Goal: Information Seeking & Learning: Learn about a topic

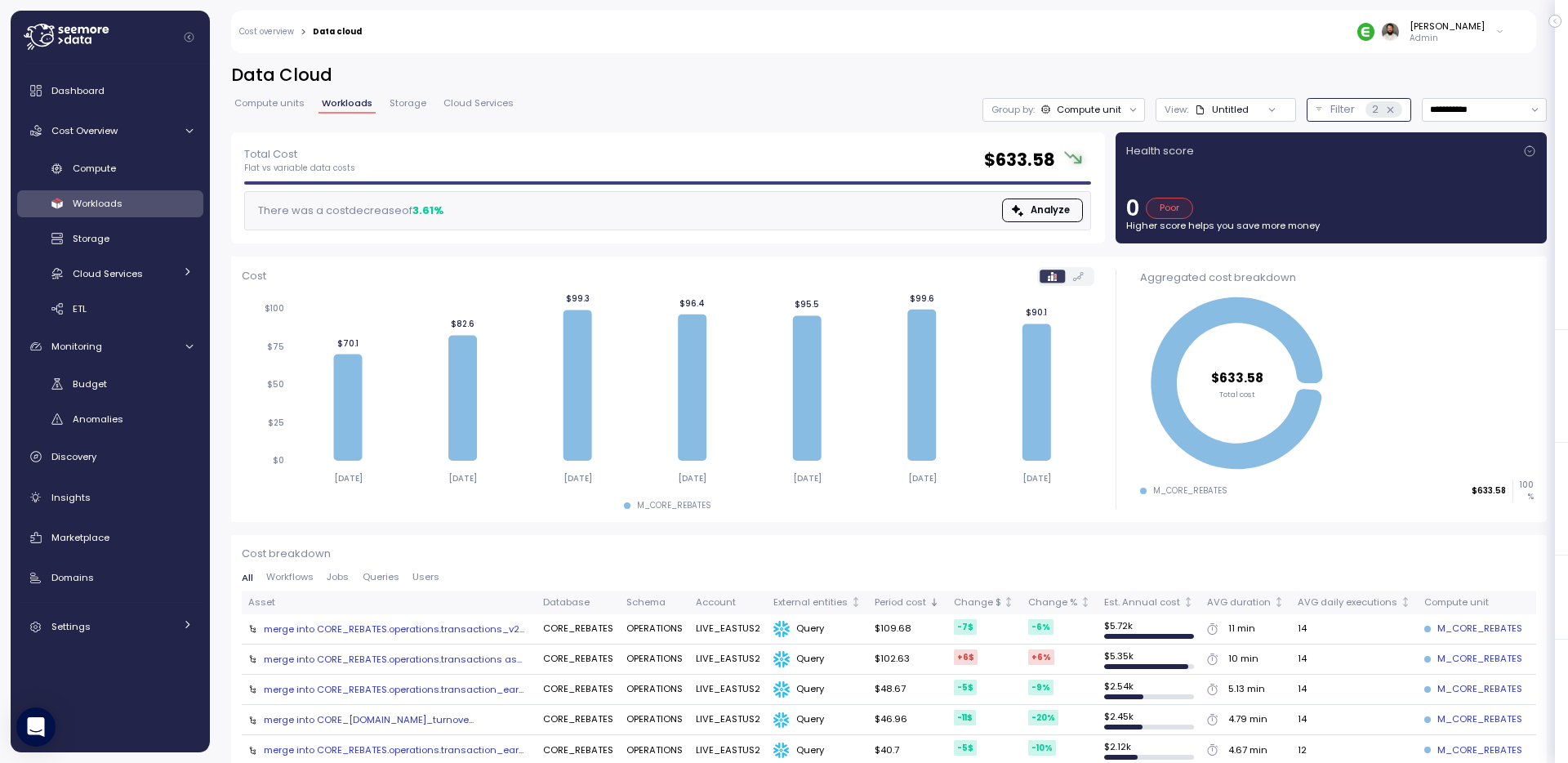
click at [1344, 109] on p "Filter" at bounding box center [1342, 109] width 24 height 16
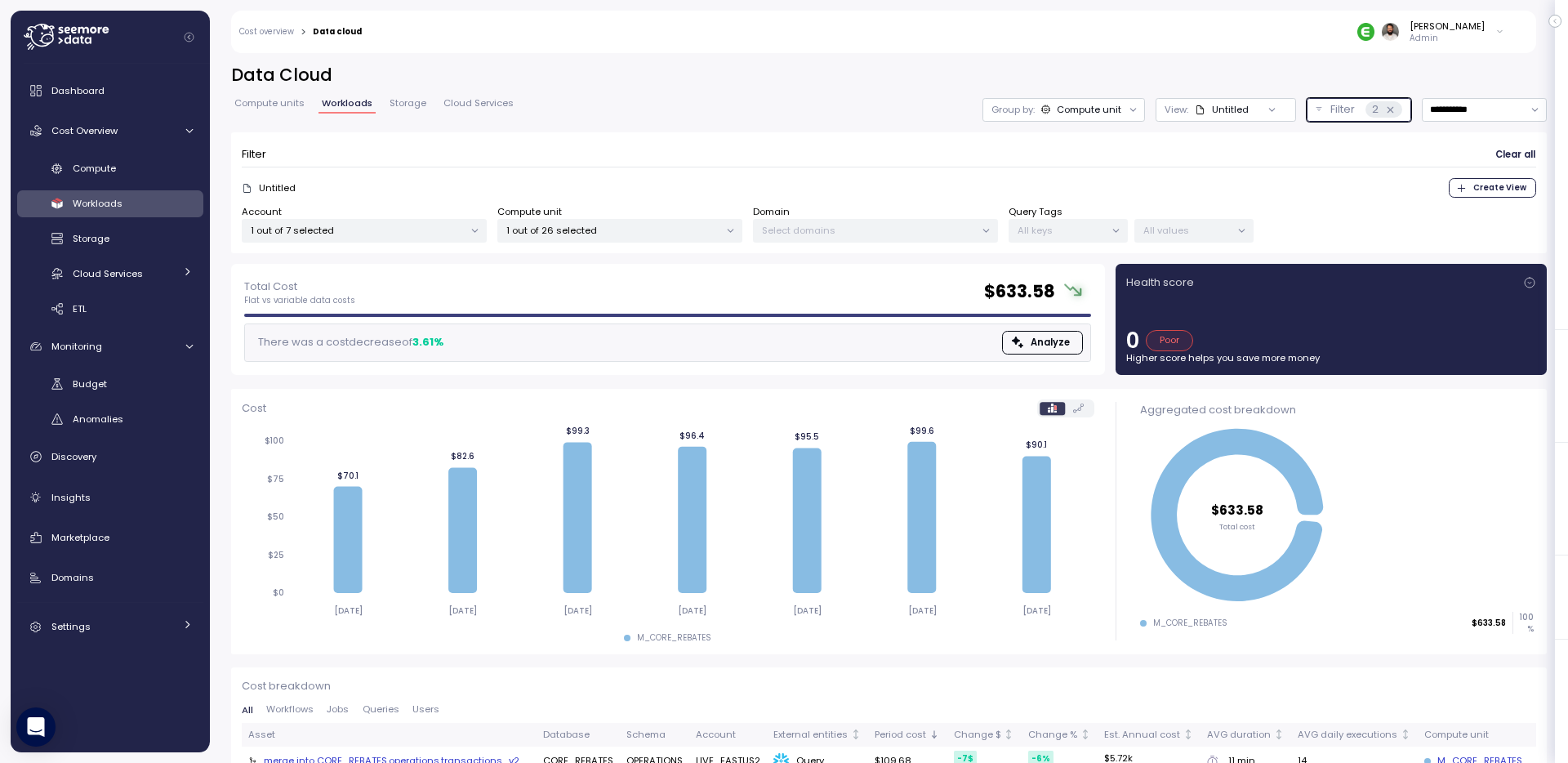
click at [1330, 105] on p "Filter" at bounding box center [1342, 109] width 24 height 16
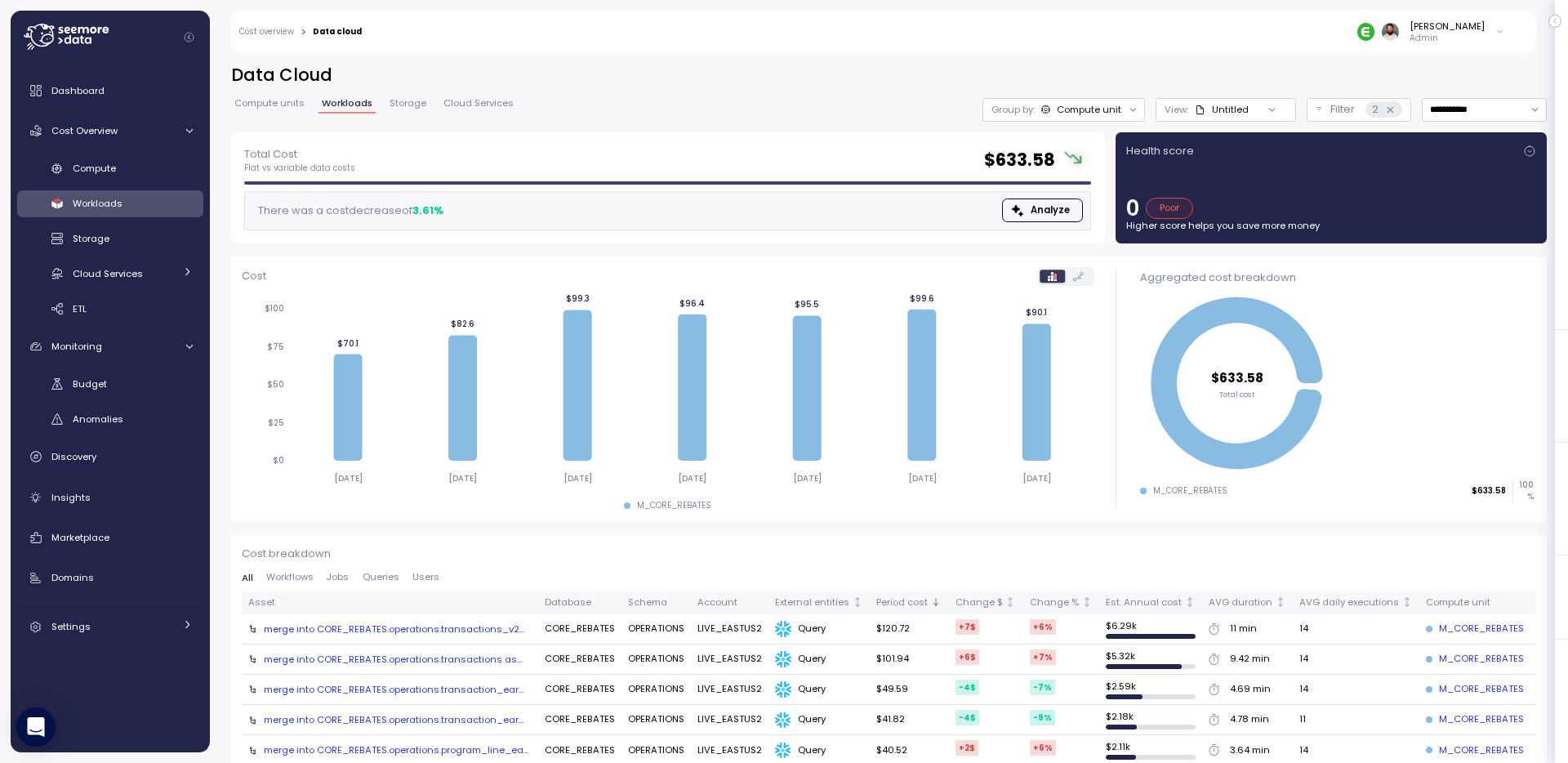
click at [1484, 92] on div "**********" at bounding box center [889, 97] width 1316 height 68
click at [1483, 111] on input "**********" at bounding box center [1484, 110] width 125 height 24
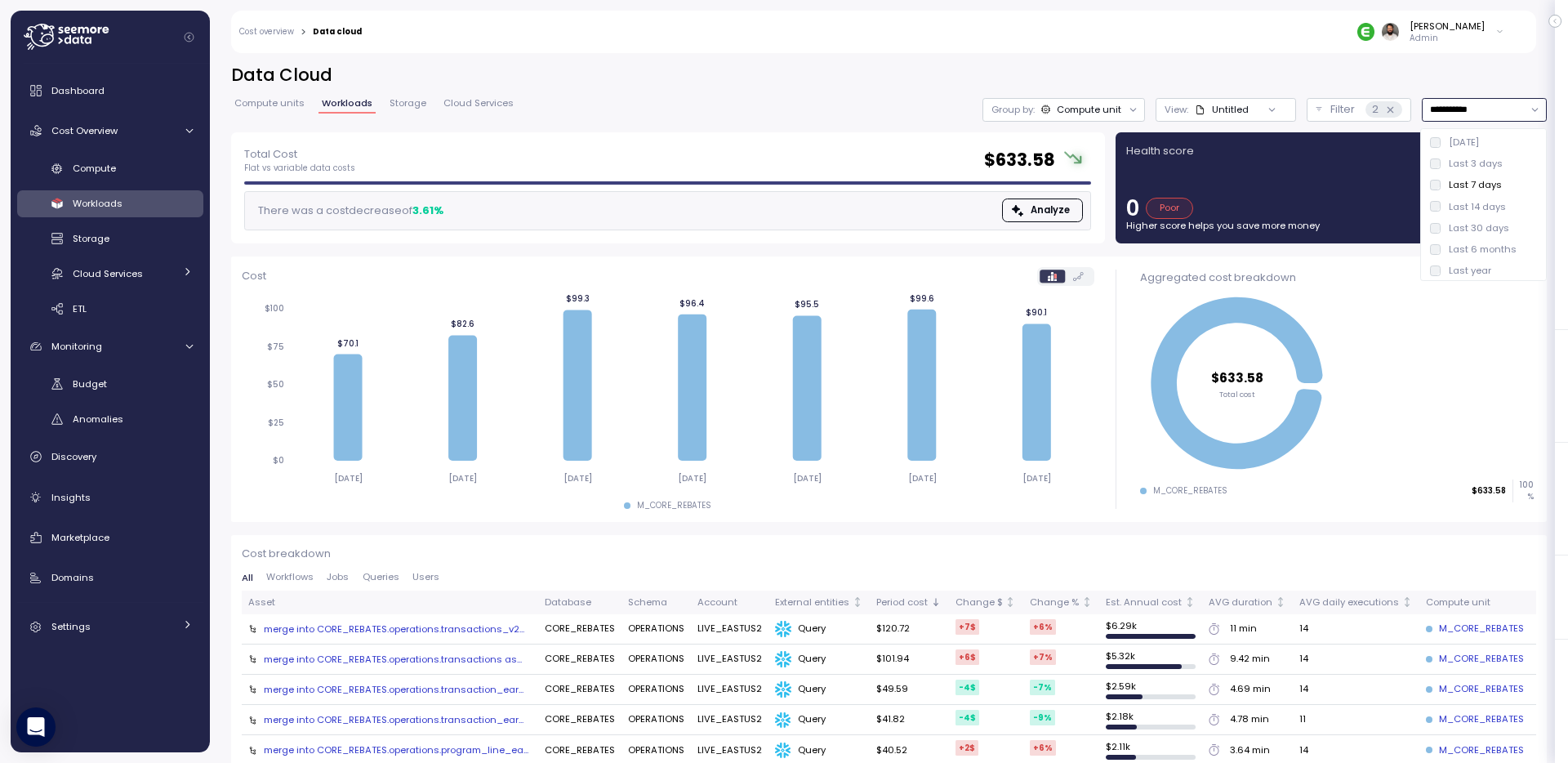
click at [1476, 203] on div "Last 14 days" at bounding box center [1478, 206] width 57 height 13
type input "**********"
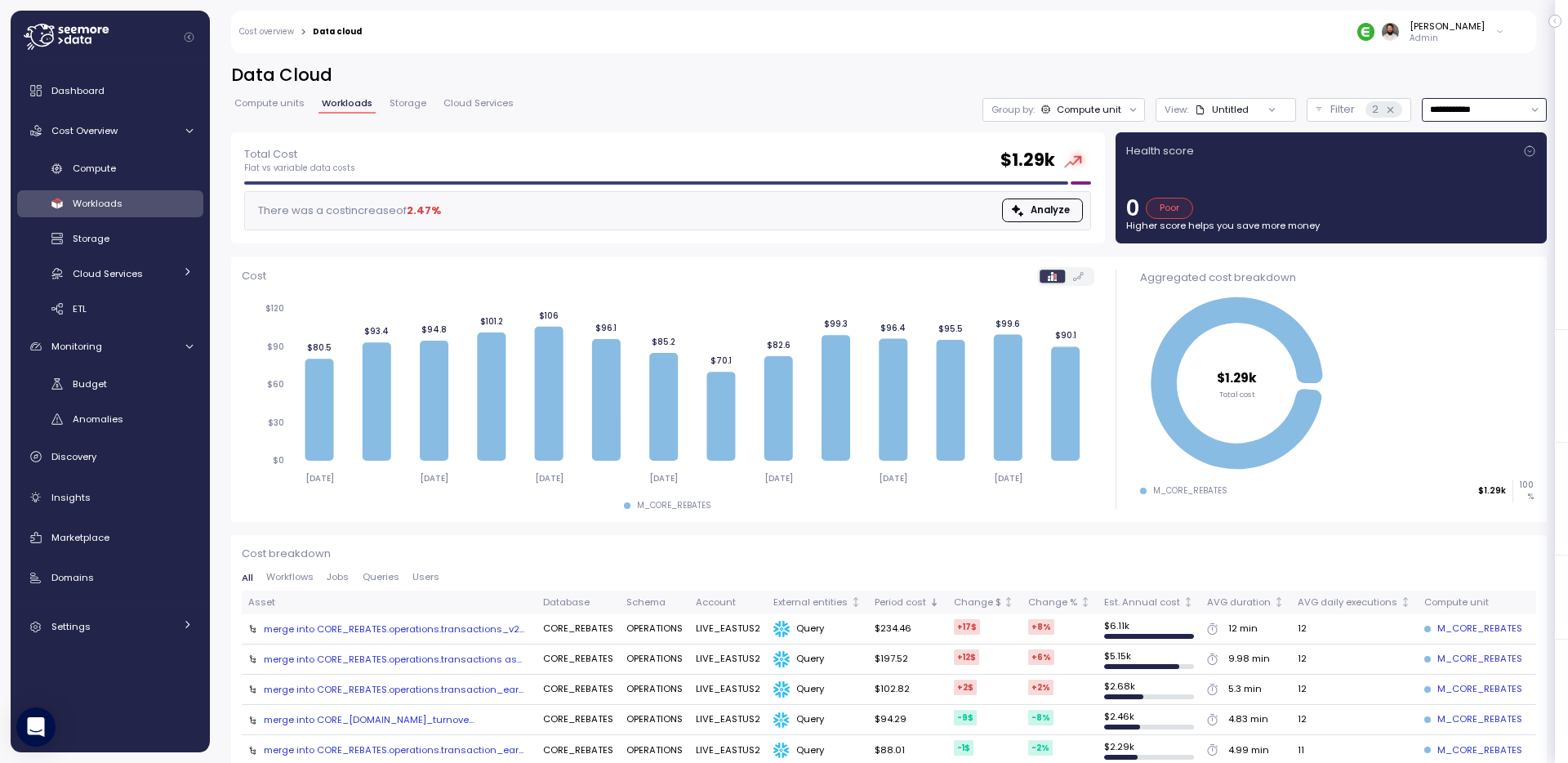
scroll to position [68, 0]
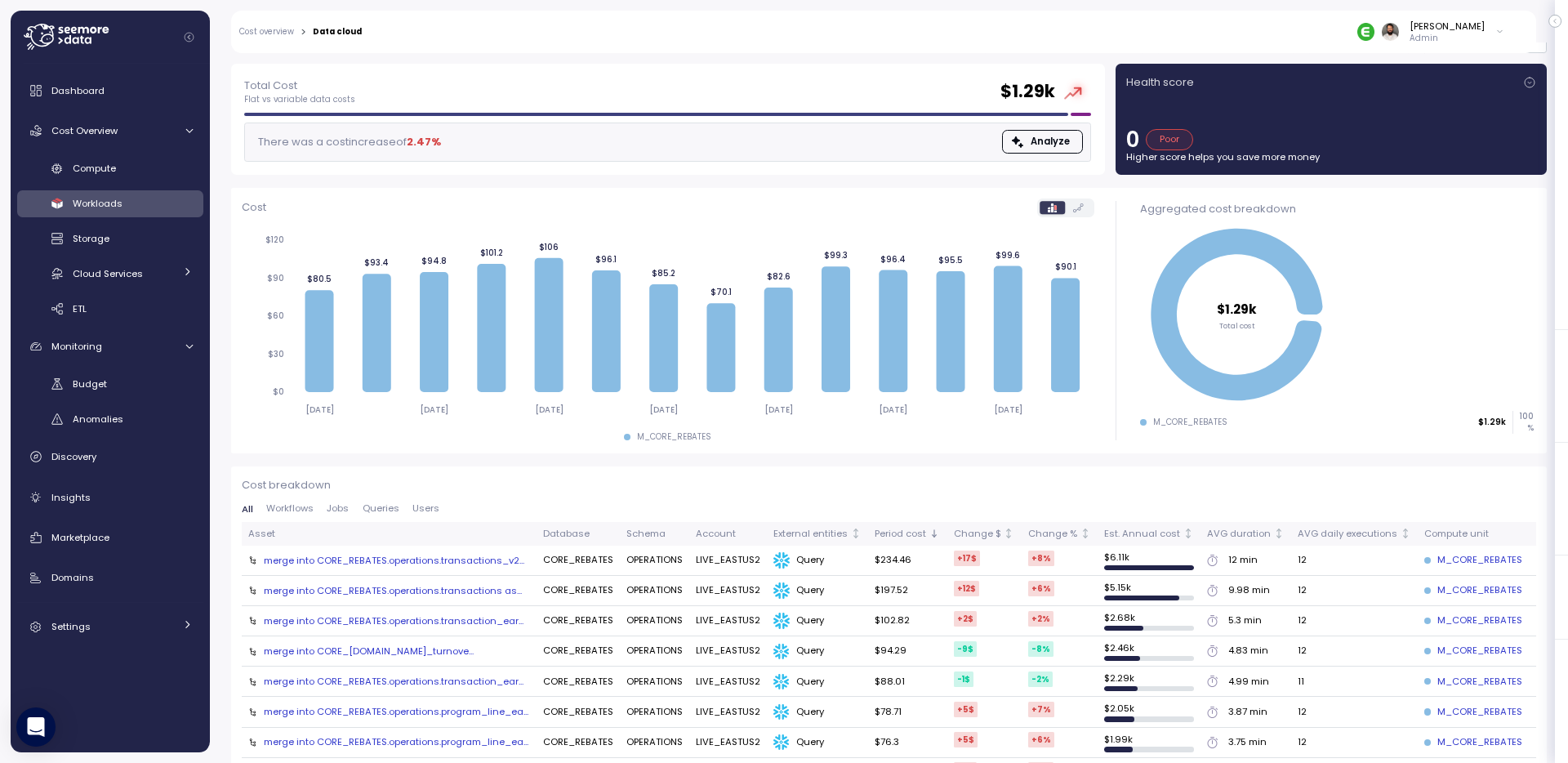
click at [286, 30] on link "Cost overview" at bounding box center [267, 32] width 55 height 8
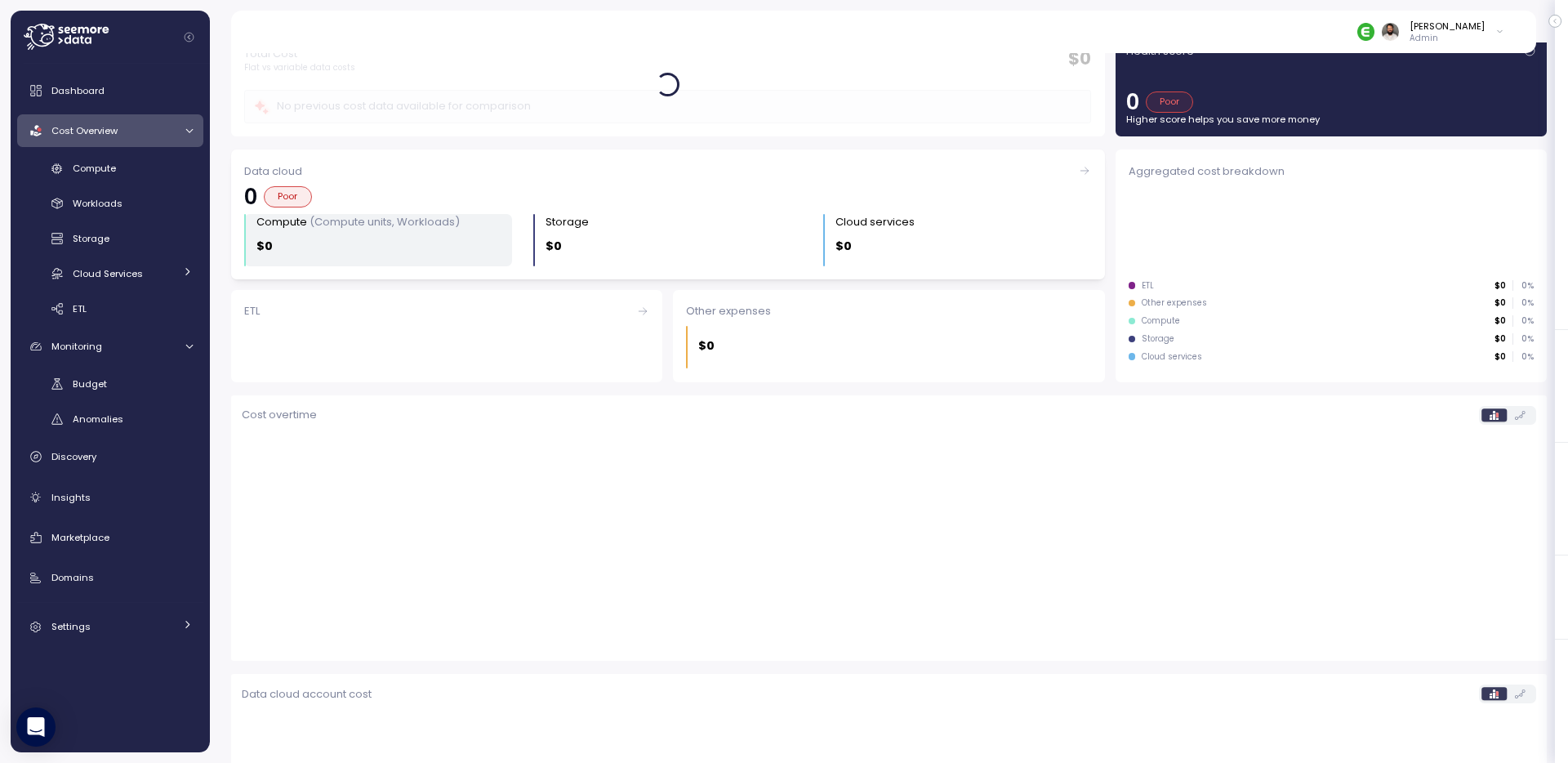
click at [430, 222] on p "(Compute units, Workloads)" at bounding box center [385, 222] width 150 height 15
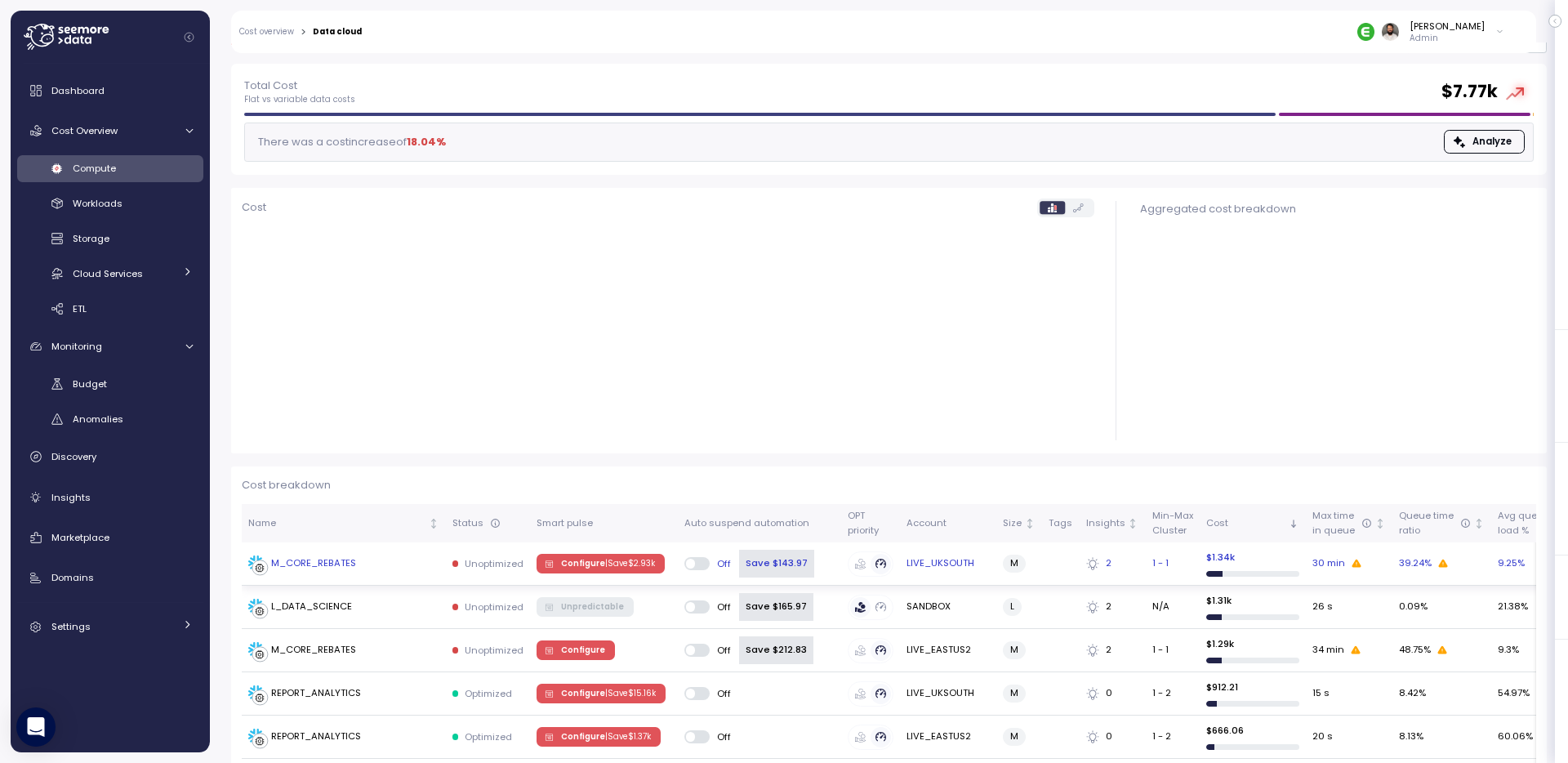
click at [386, 555] on div "M_CORE_REBATES" at bounding box center [343, 563] width 191 height 16
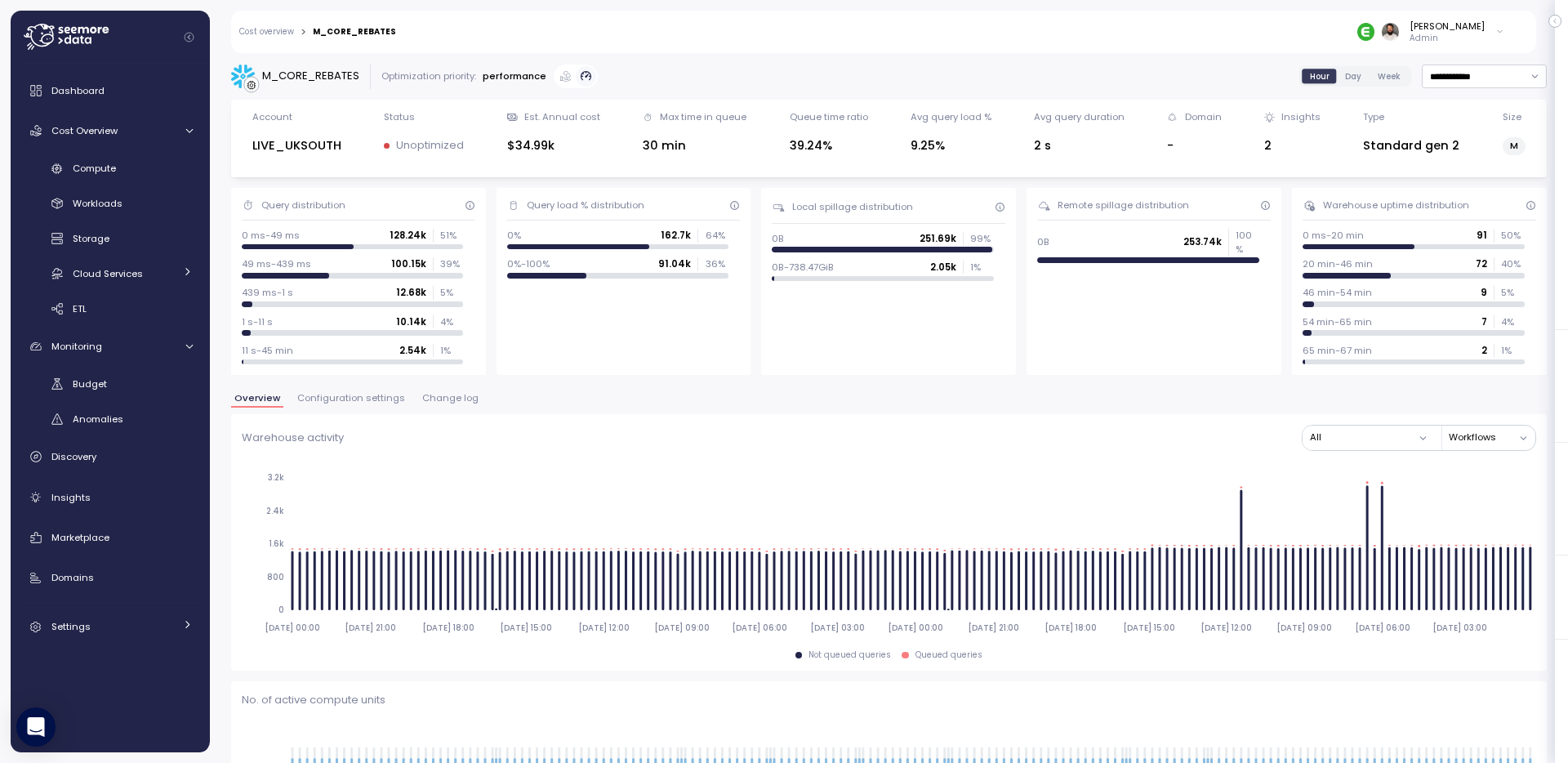
click at [1480, 72] on input "**********" at bounding box center [1484, 76] width 125 height 24
click at [1477, 133] on div "Last 3 days" at bounding box center [1476, 129] width 54 height 13
type input "**********"
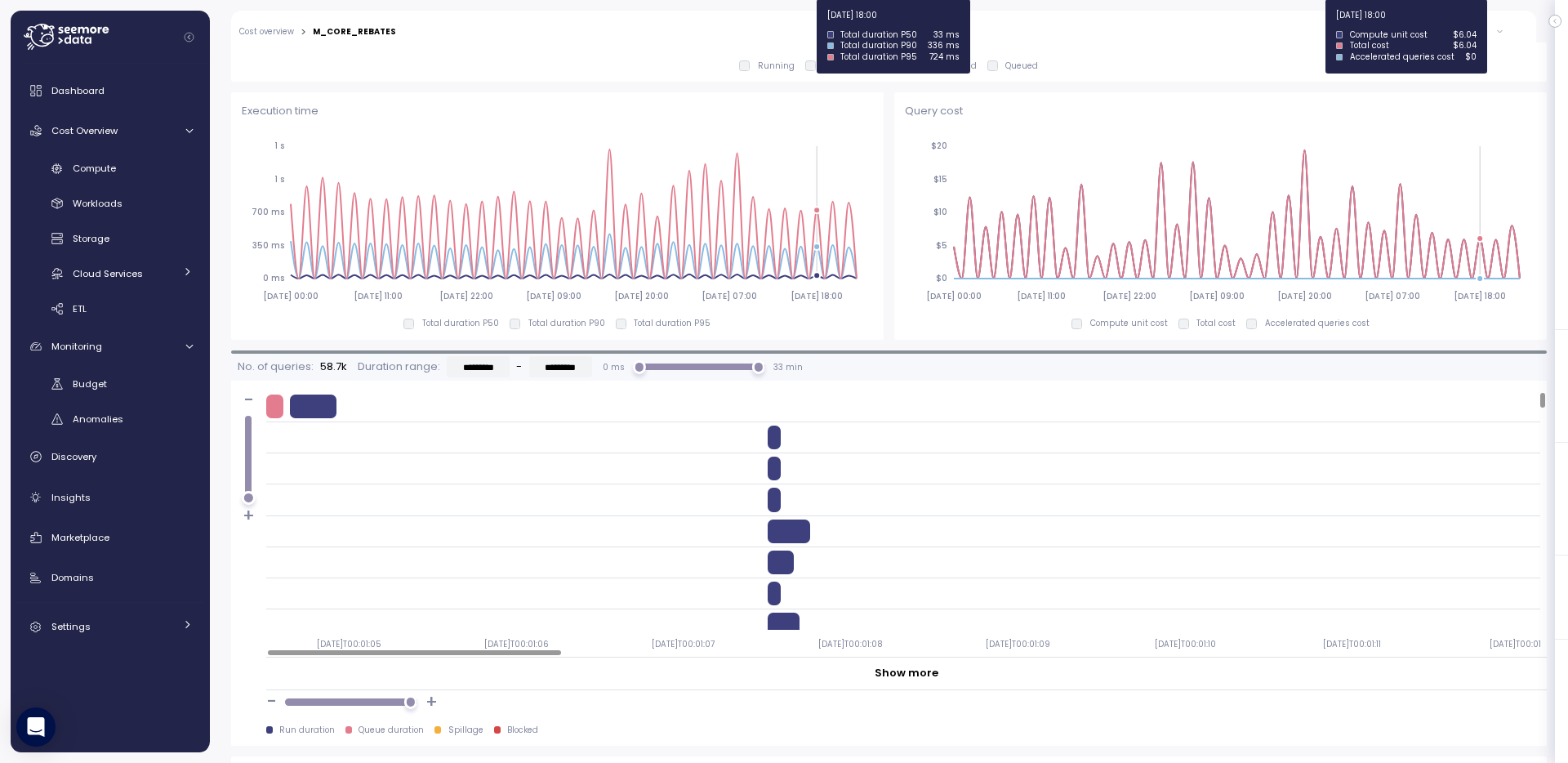
scroll to position [1269, 0]
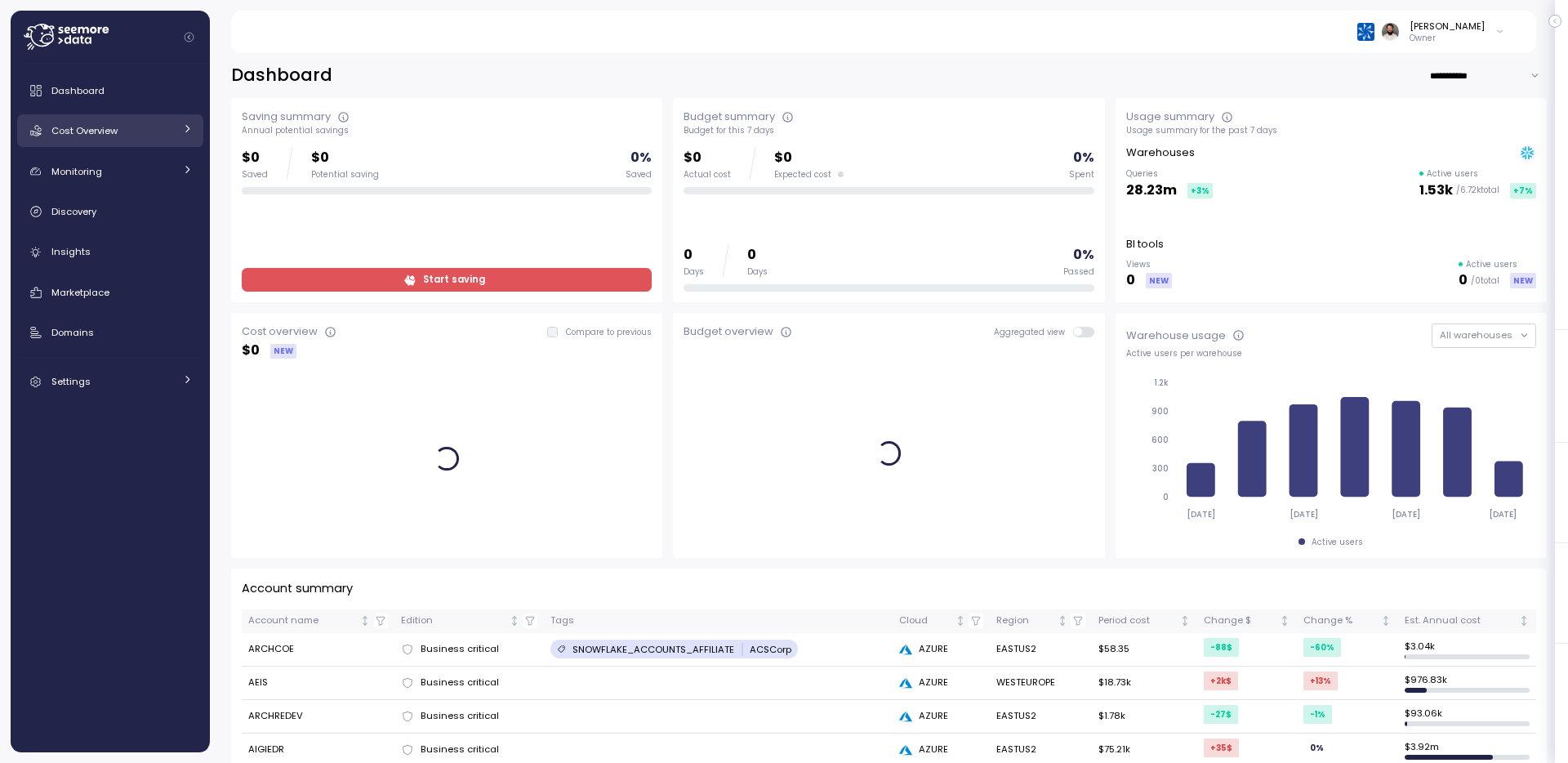
click at [129, 136] on div "Cost Overview" at bounding box center [112, 130] width 122 height 16
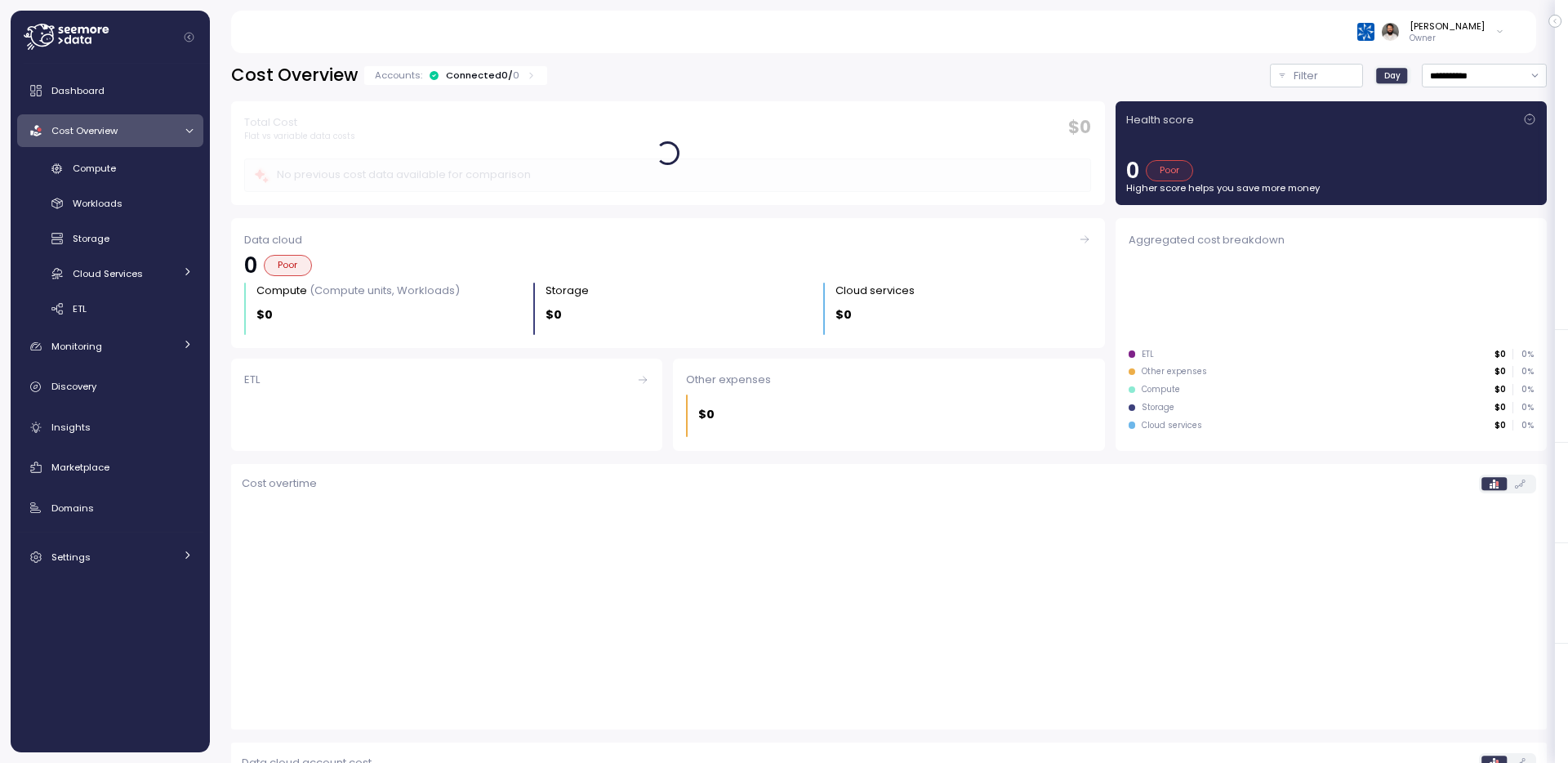
click at [480, 73] on div "Connected 0 / 0" at bounding box center [482, 74] width 73 height 13
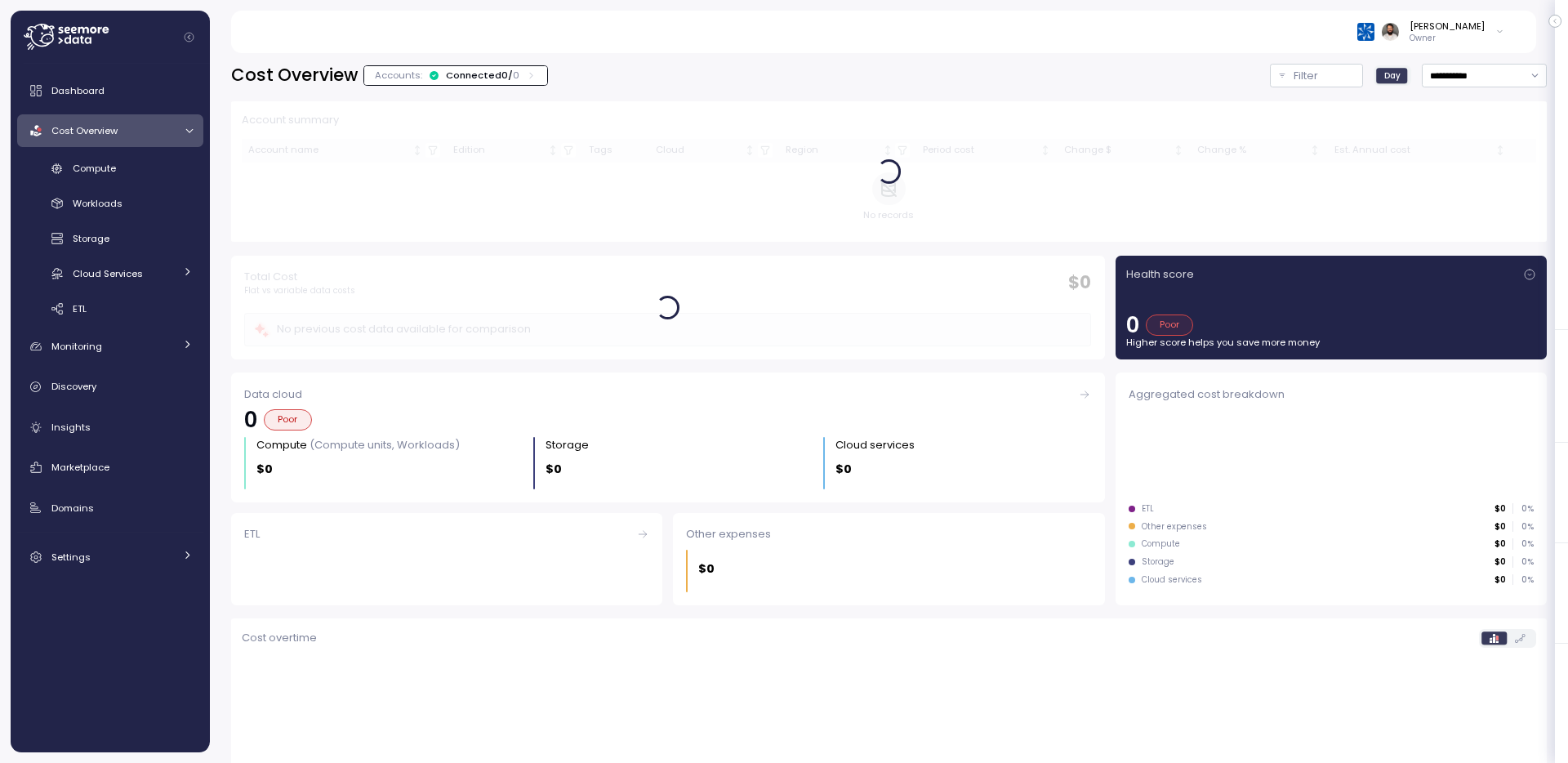
click at [480, 73] on div "Connected 0 / 0" at bounding box center [482, 74] width 73 height 13
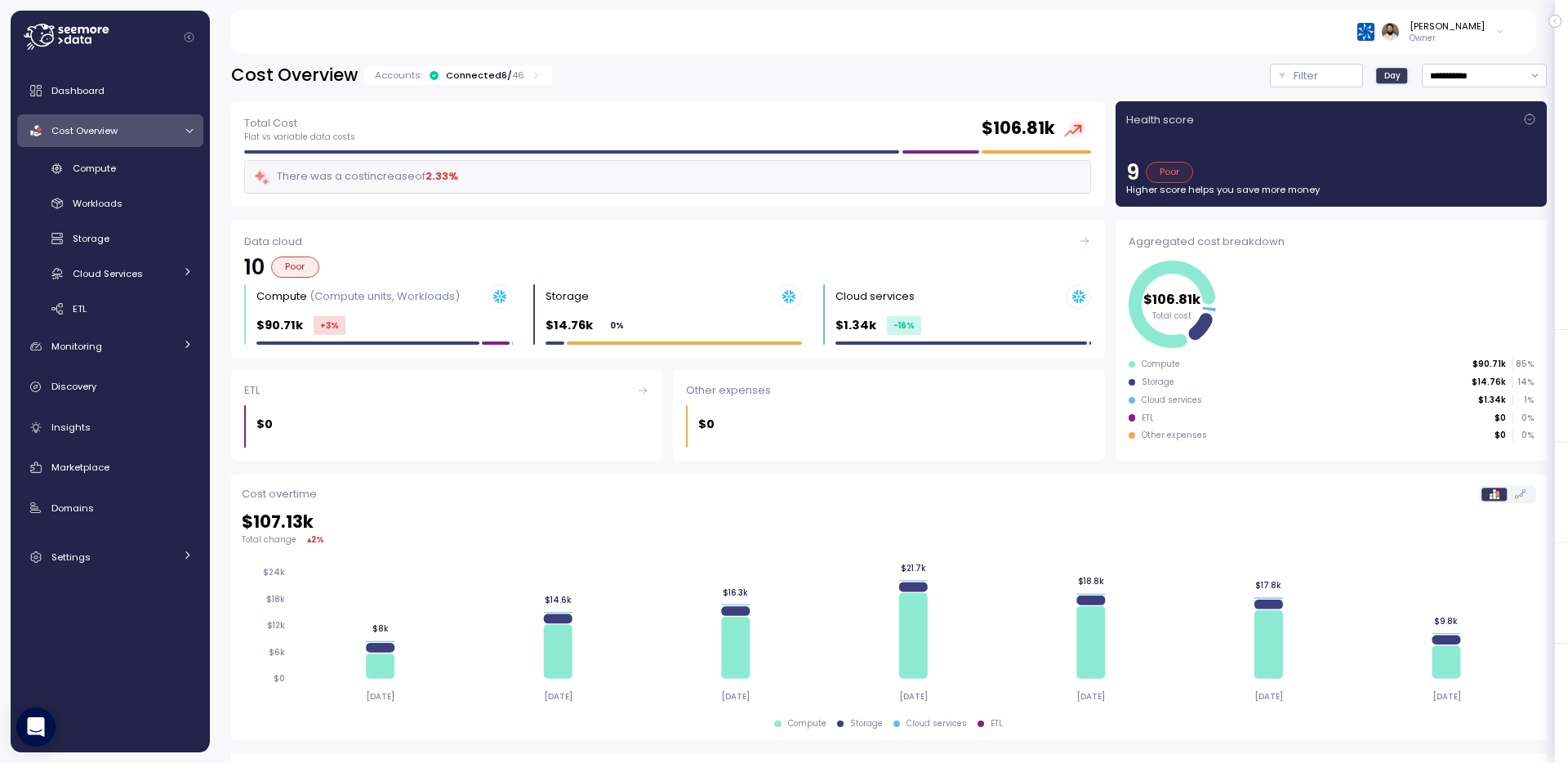
click at [481, 75] on div "Connected 6 / 46" at bounding box center [484, 74] width 78 height 13
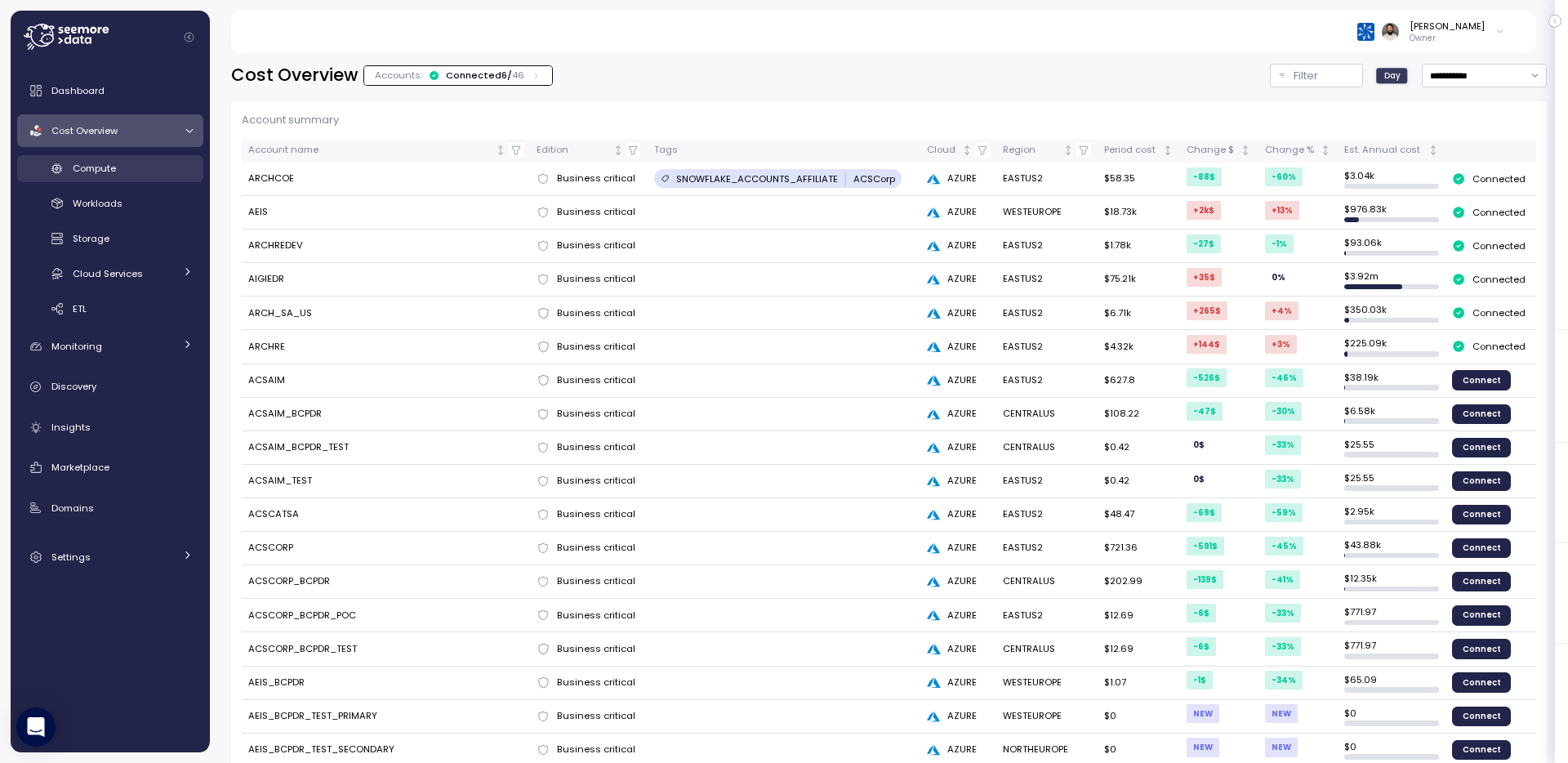
click at [165, 163] on div "Compute" at bounding box center [132, 168] width 120 height 16
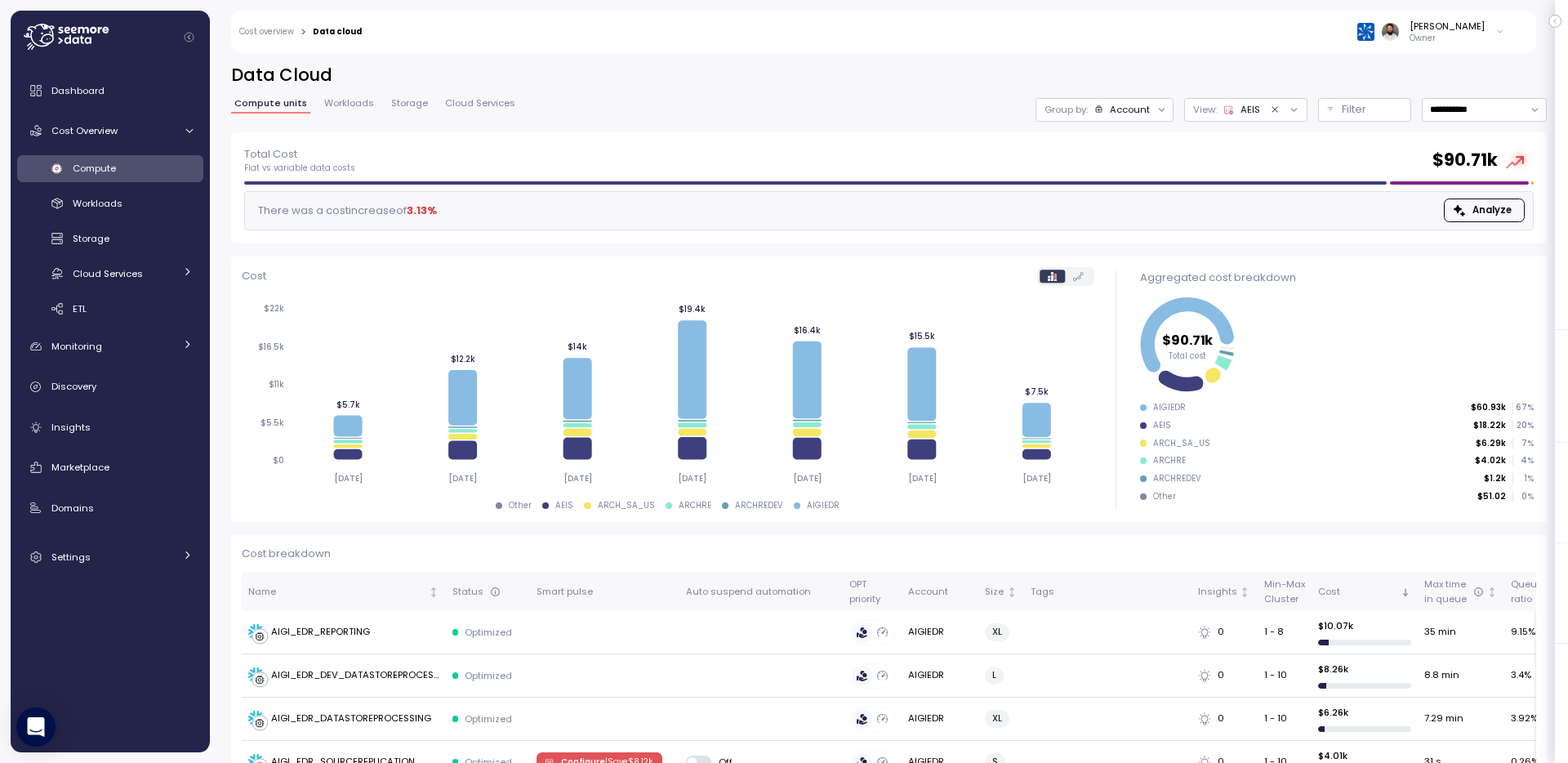
click at [1273, 109] on icon "Clear value" at bounding box center [1275, 110] width 11 height 11
click at [1122, 112] on div "Account" at bounding box center [1112, 109] width 40 height 13
click at [1214, 107] on icon at bounding box center [1211, 110] width 11 height 11
click at [1134, 112] on div at bounding box center [1144, 109] width 23 height 23
click at [1368, 112] on div "Filter" at bounding box center [1372, 109] width 61 height 16
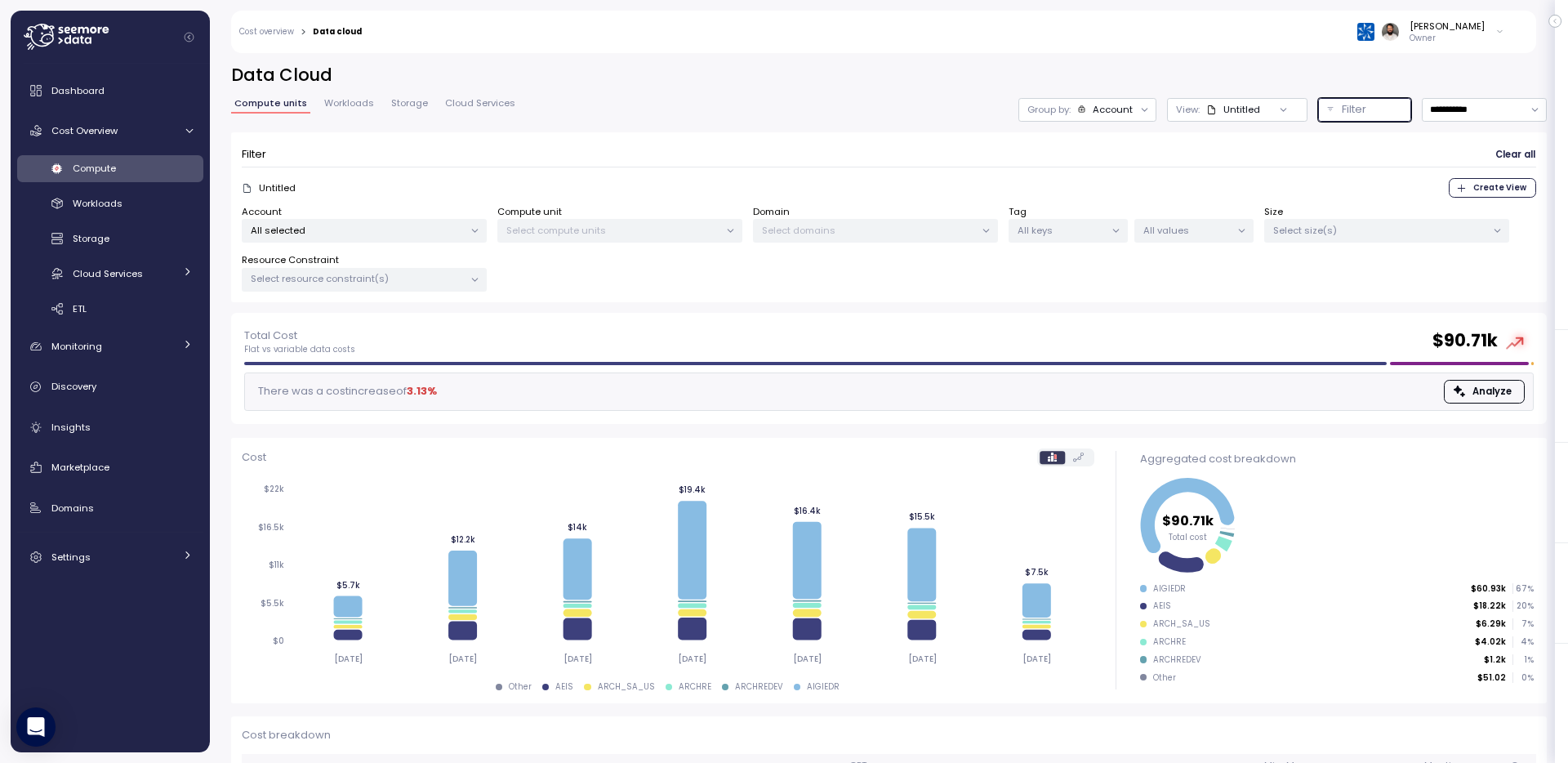
click at [402, 235] on p "All selected" at bounding box center [357, 230] width 214 height 13
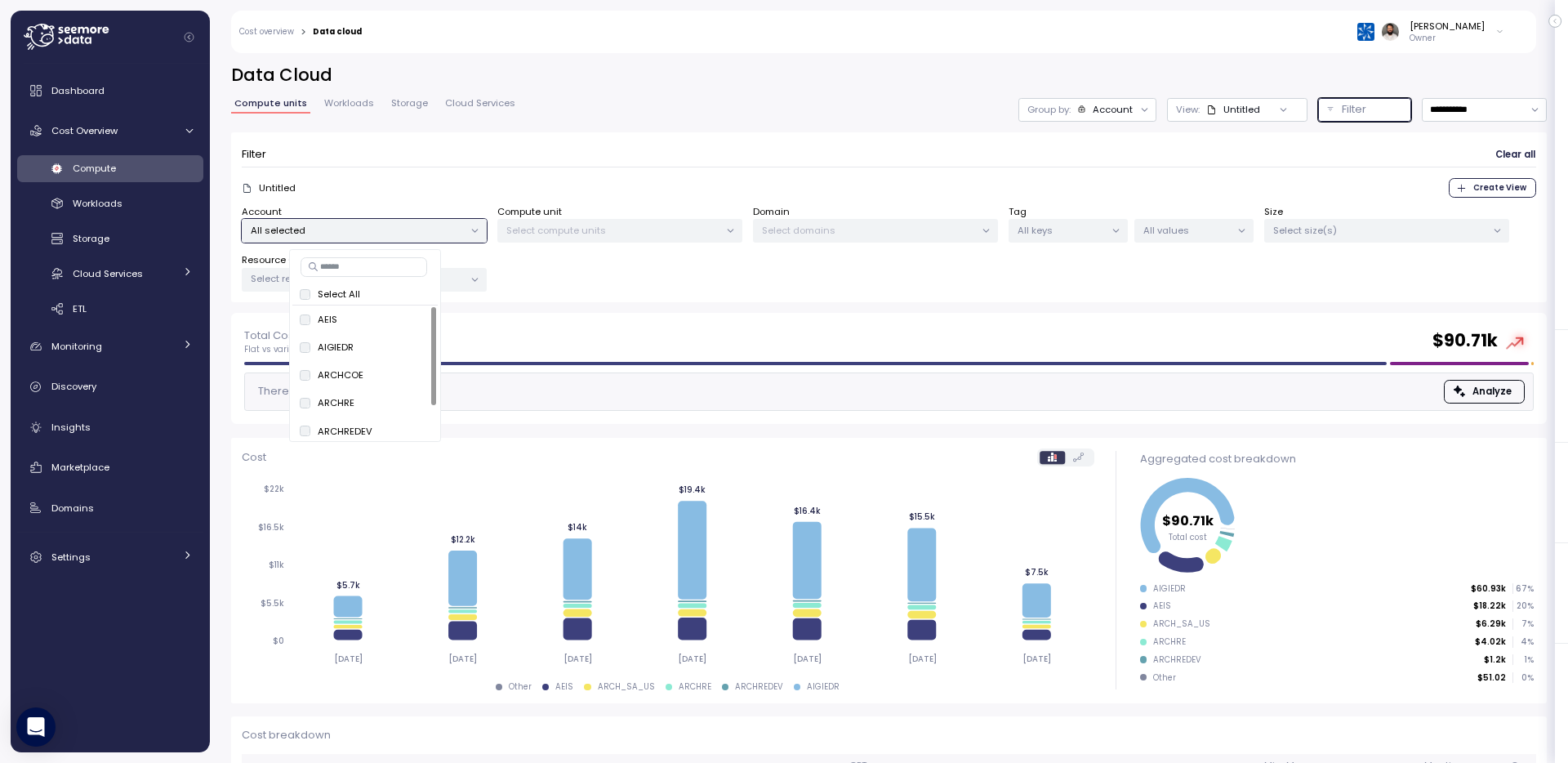
click at [408, 349] on span "only" at bounding box center [412, 347] width 19 height 18
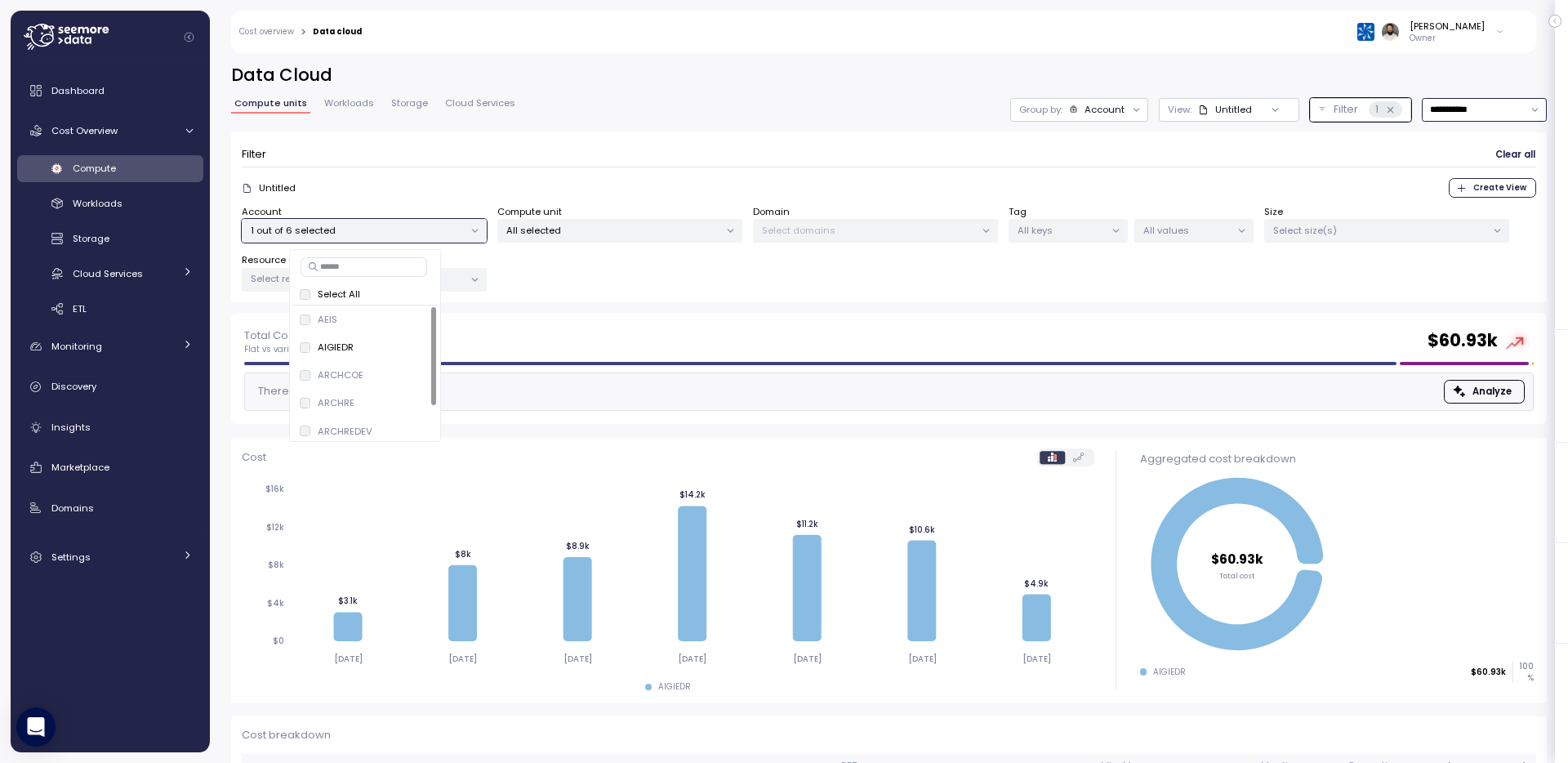
click at [1474, 109] on input "**********" at bounding box center [1484, 110] width 125 height 24
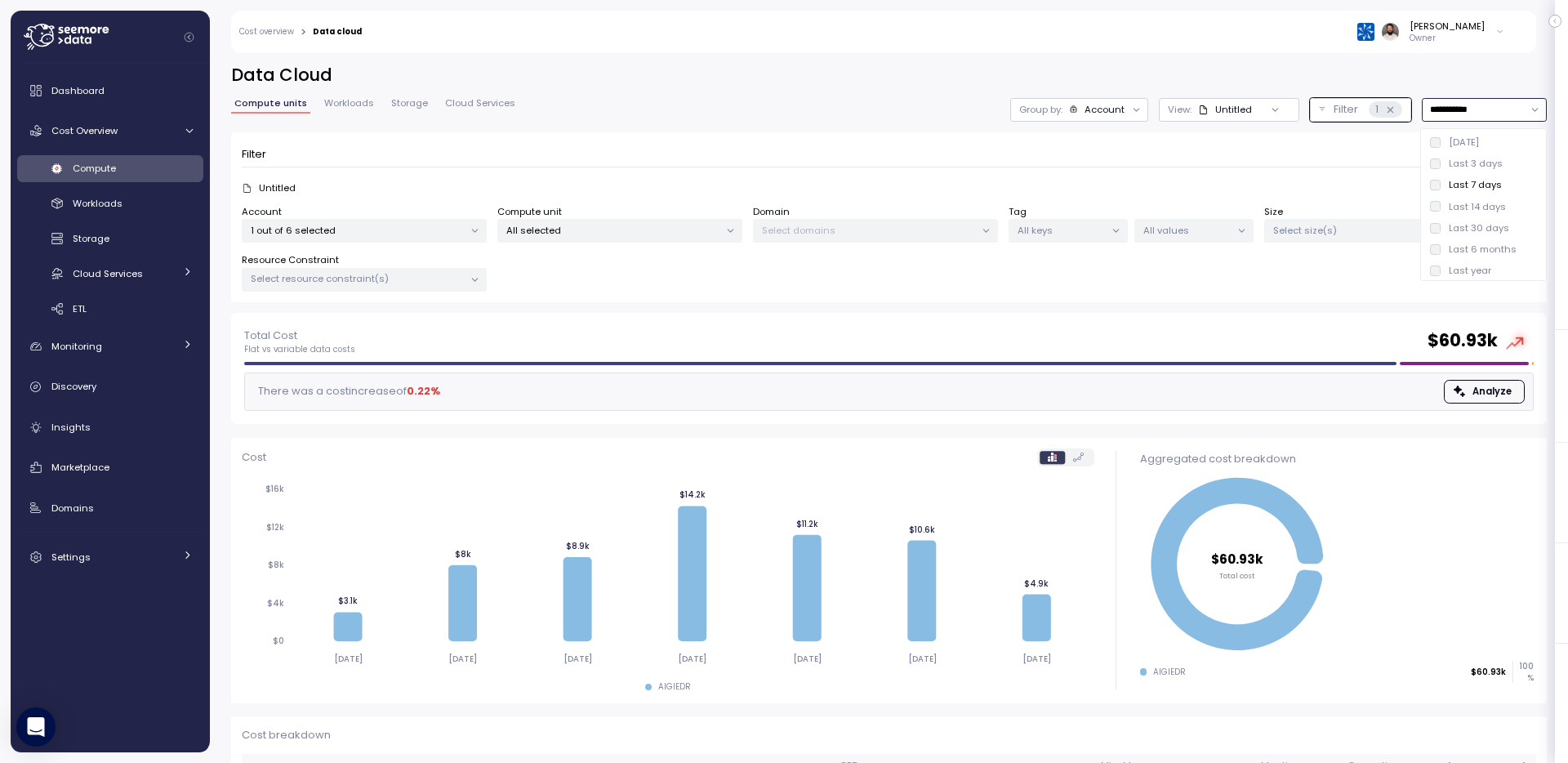
click at [1446, 217] on div "Last 30 days" at bounding box center [1484, 227] width 120 height 21
type input "**********"
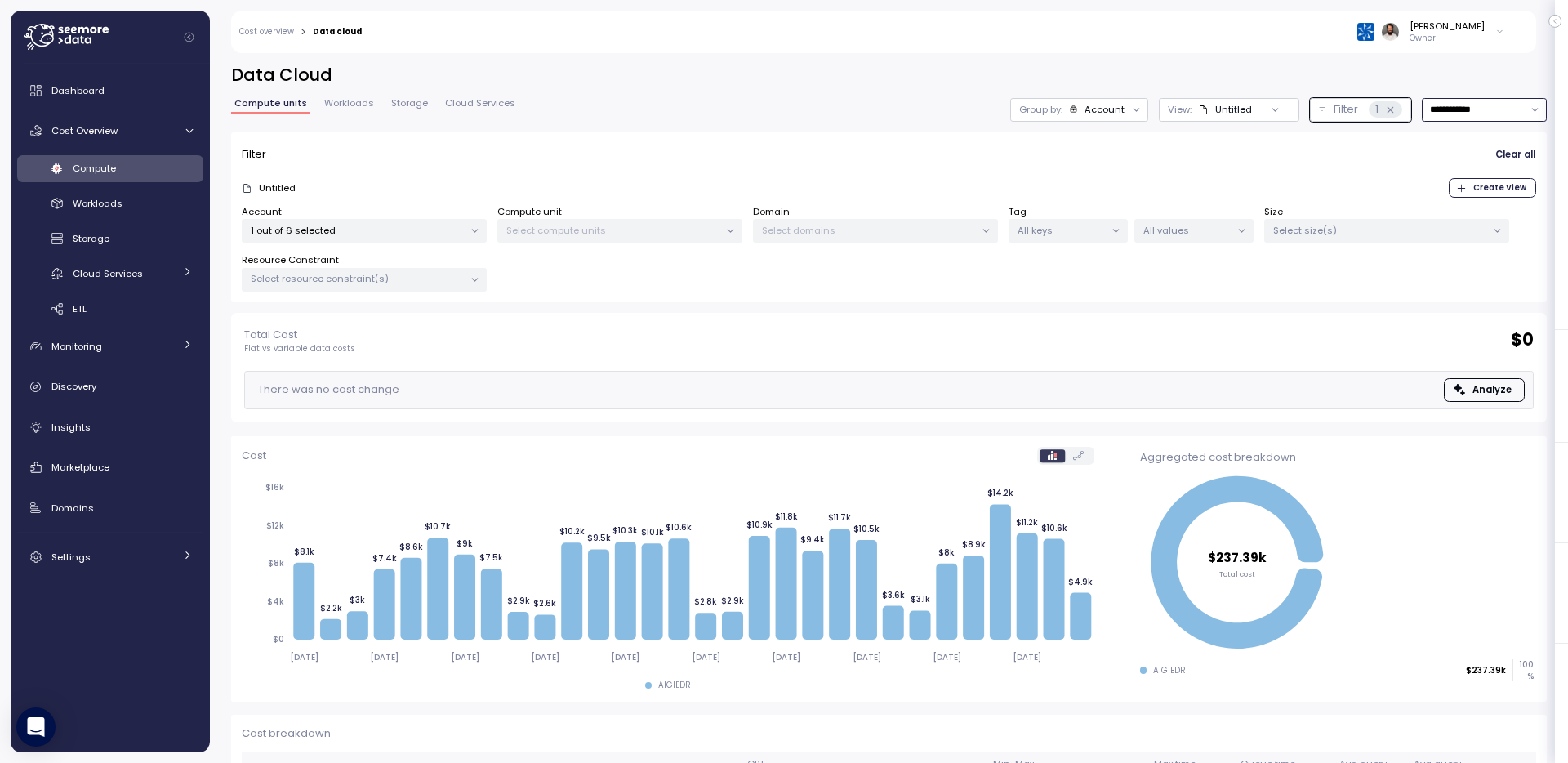
click at [1106, 111] on div "Account" at bounding box center [1104, 109] width 40 height 13
click at [1209, 106] on div "Untitled" at bounding box center [1225, 109] width 54 height 13
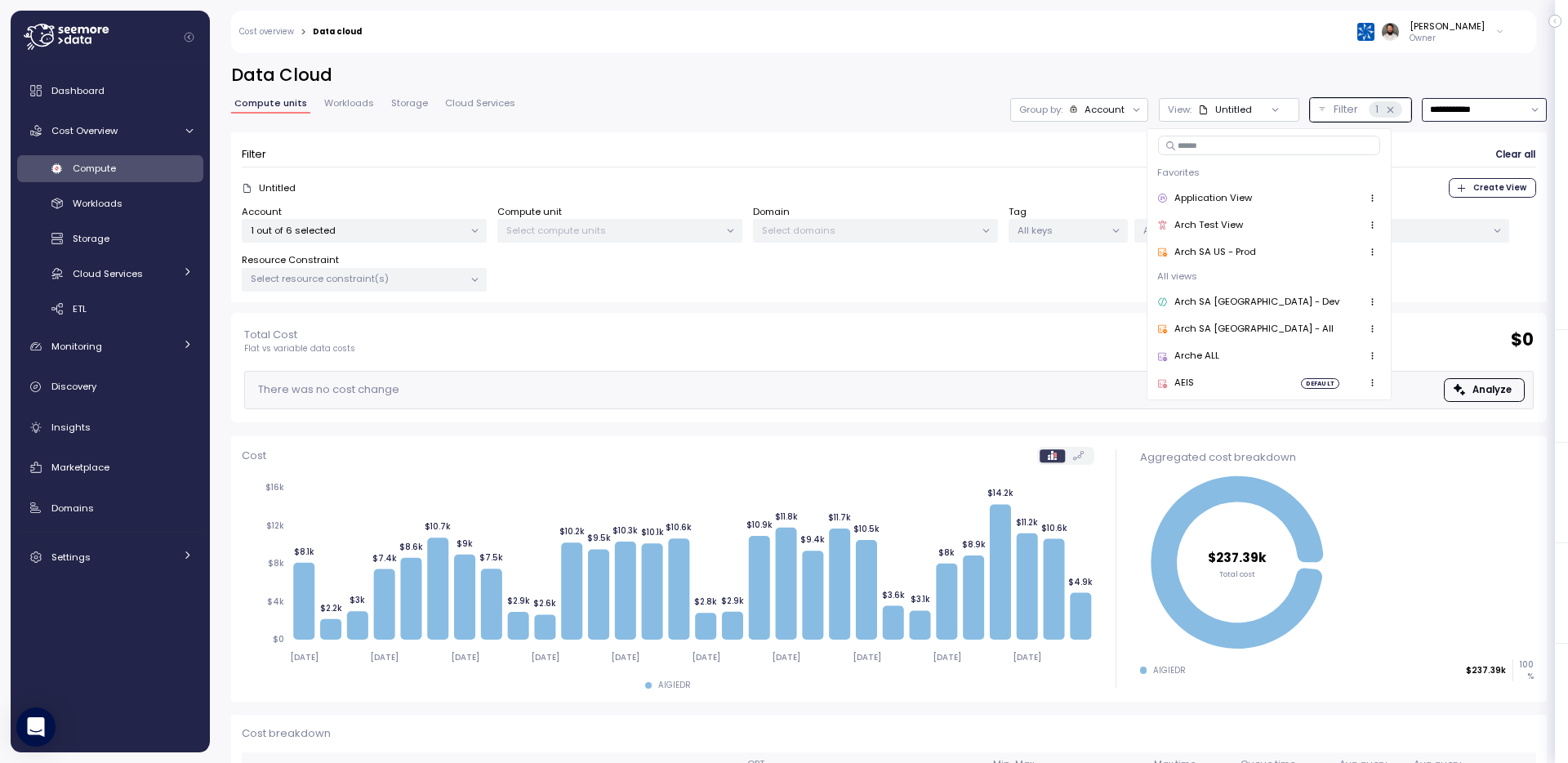
click at [1209, 106] on div "Untitled" at bounding box center [1225, 109] width 54 height 13
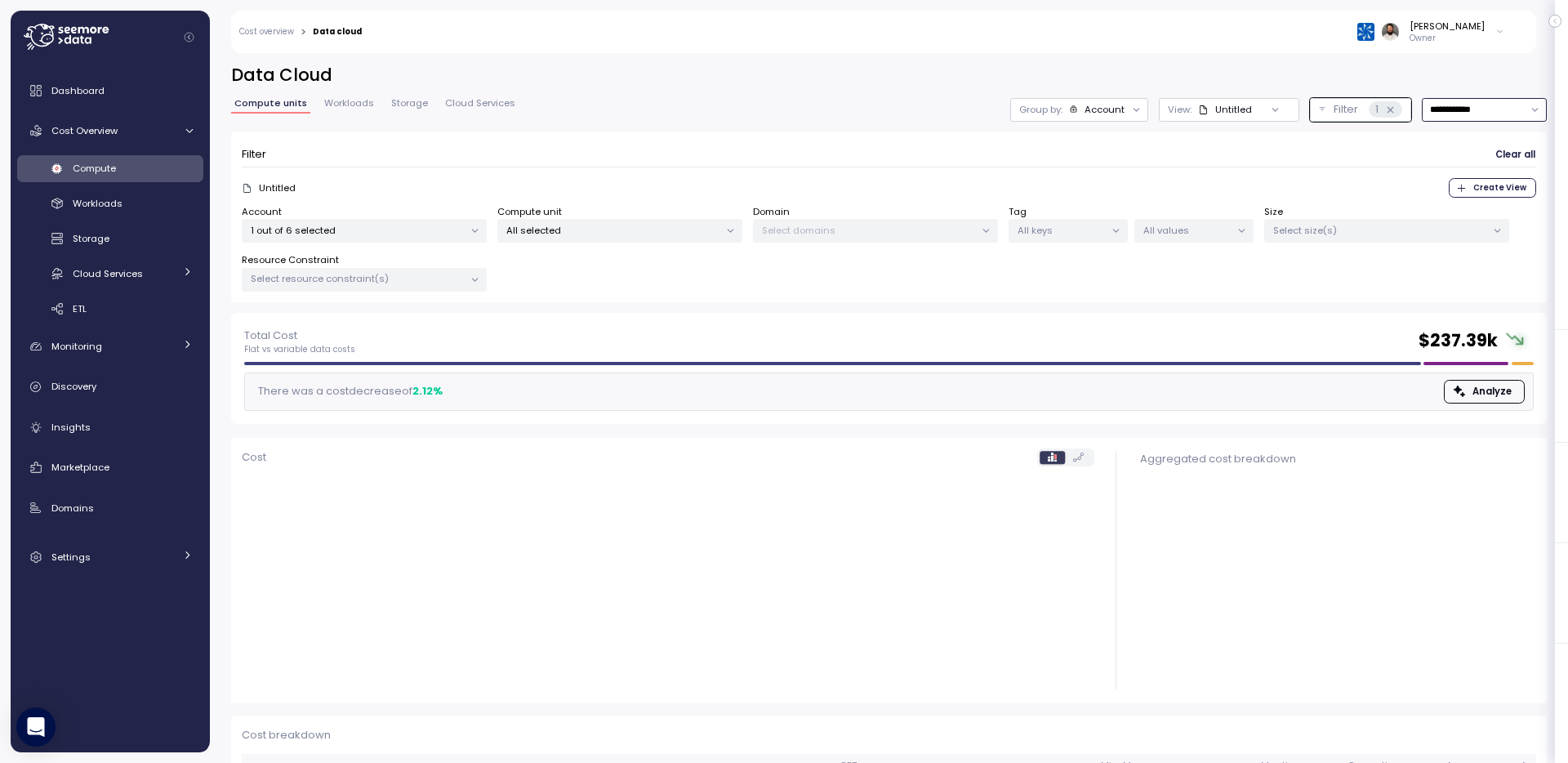
click at [1089, 116] on div "Group by: Account" at bounding box center [1079, 110] width 138 height 24
click at [1094, 193] on p "Compute unit" at bounding box center [1095, 199] width 64 height 13
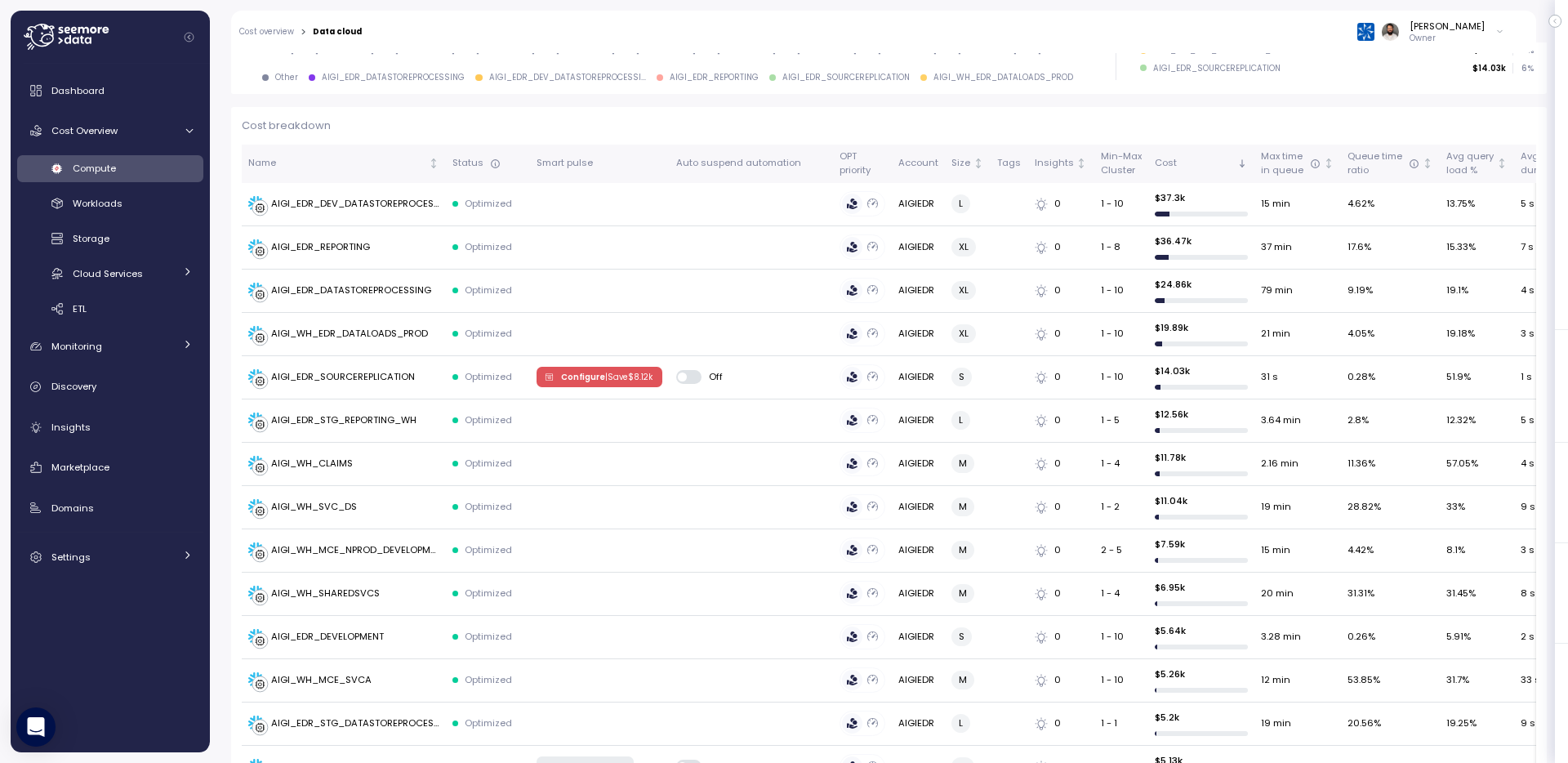
scroll to position [608, 0]
click at [705, 198] on td at bounding box center [751, 206] width 164 height 43
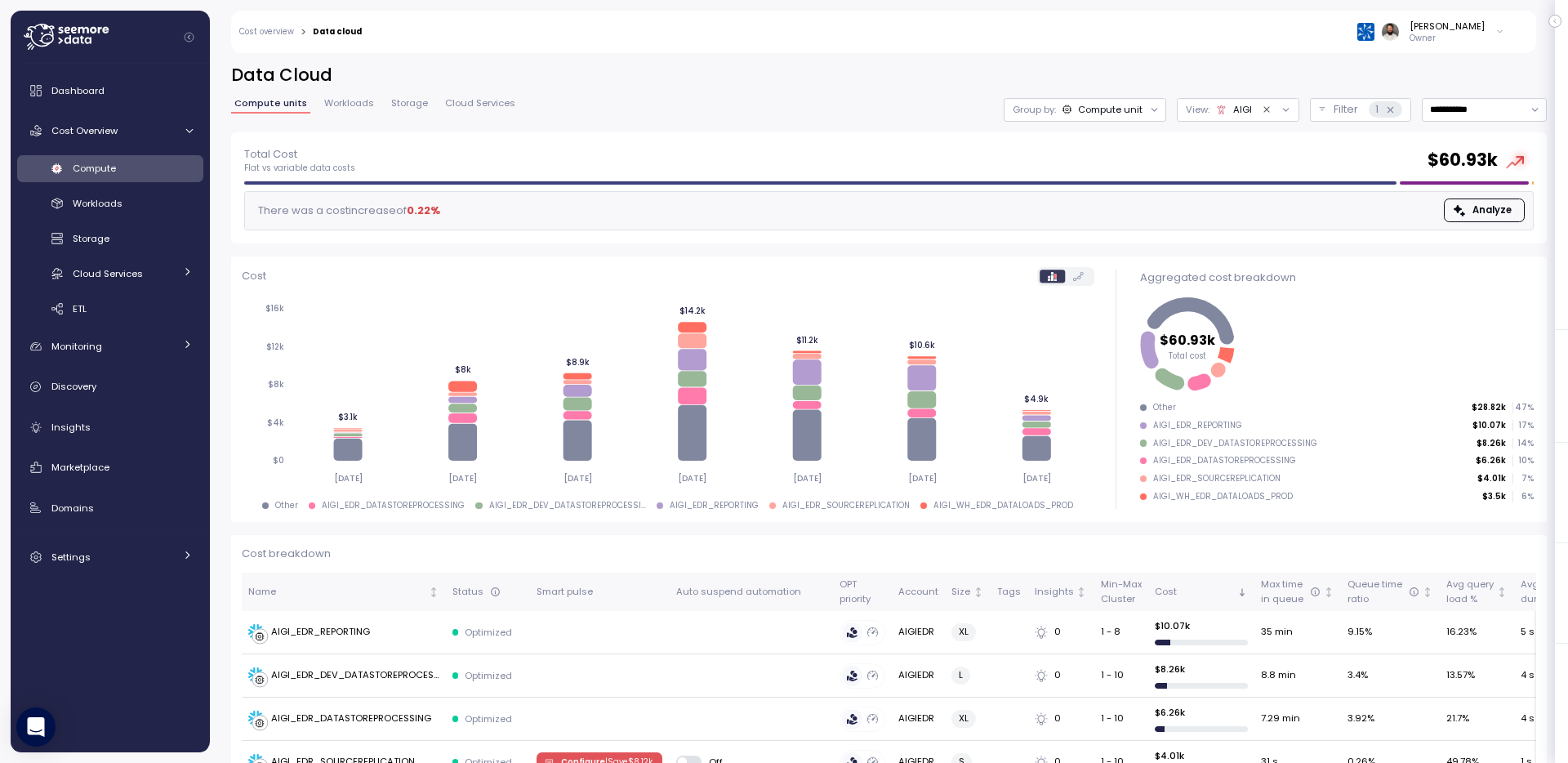
click at [1473, 19] on div "[PERSON_NAME]" at bounding box center [1446, 25] width 75 height 13
click at [1346, 21] on div "Guy Biecher Owner" at bounding box center [944, 32] width 1143 height 42
click at [1467, 108] on input "**********" at bounding box center [1484, 110] width 125 height 24
click at [1468, 192] on div "Last 7 days" at bounding box center [1484, 184] width 120 height 21
click at [1477, 116] on input "**********" at bounding box center [1484, 110] width 125 height 24
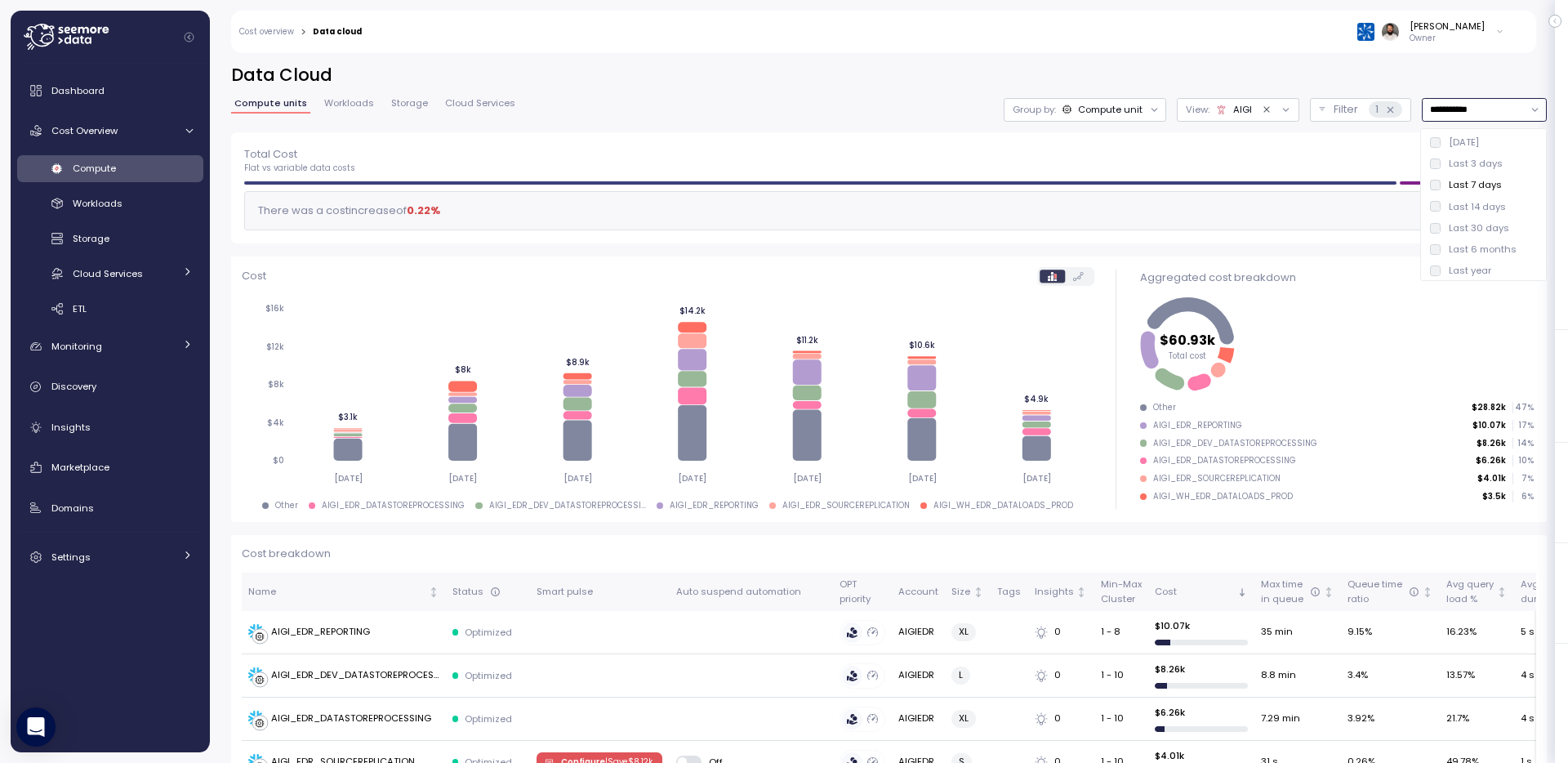
click at [1476, 203] on div "Last 14 days" at bounding box center [1478, 206] width 57 height 13
type input "**********"
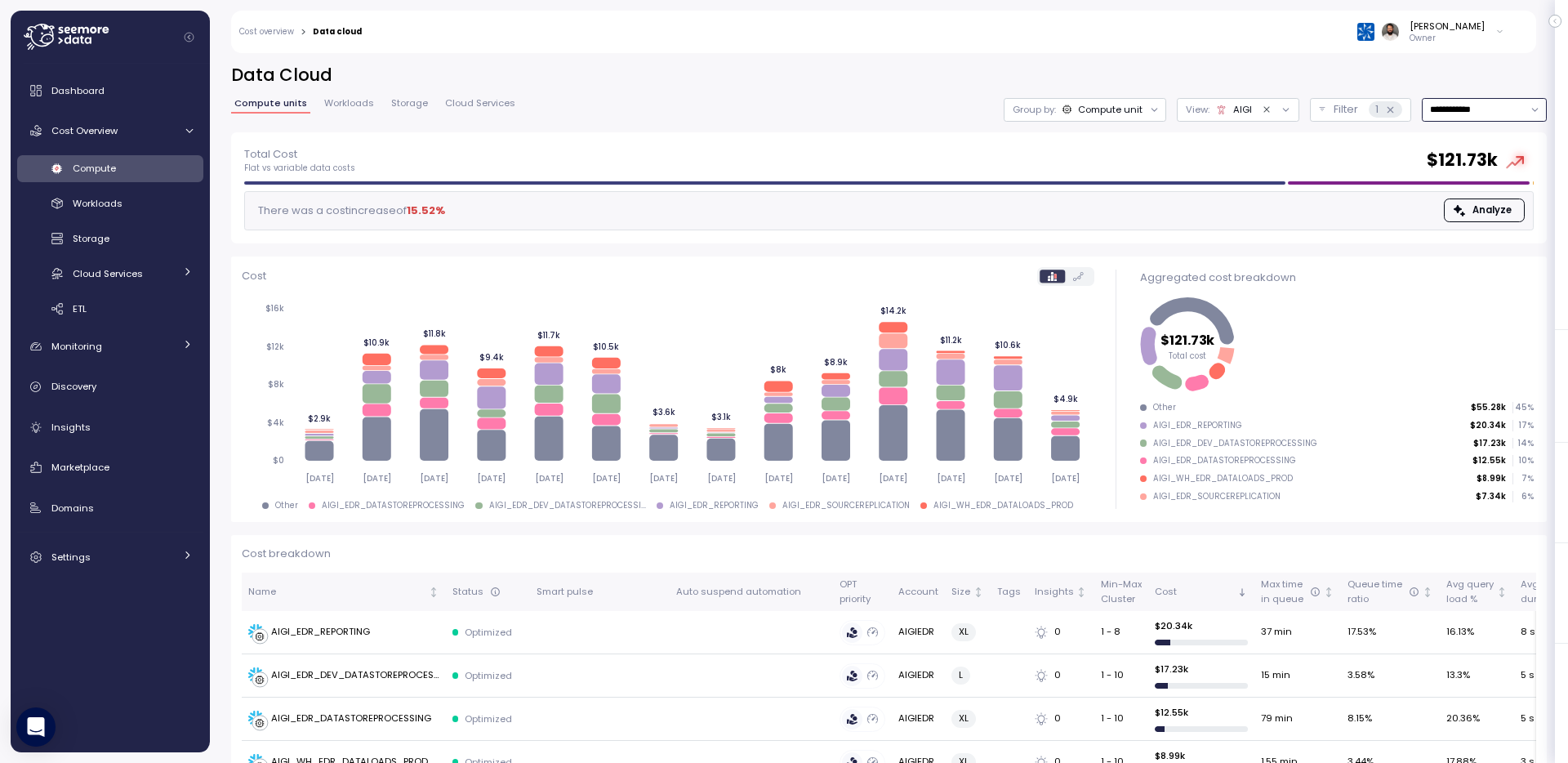
click at [1225, 111] on icon at bounding box center [1221, 110] width 11 height 11
click at [1141, 24] on div "Guy Biecher Owner" at bounding box center [944, 32] width 1143 height 42
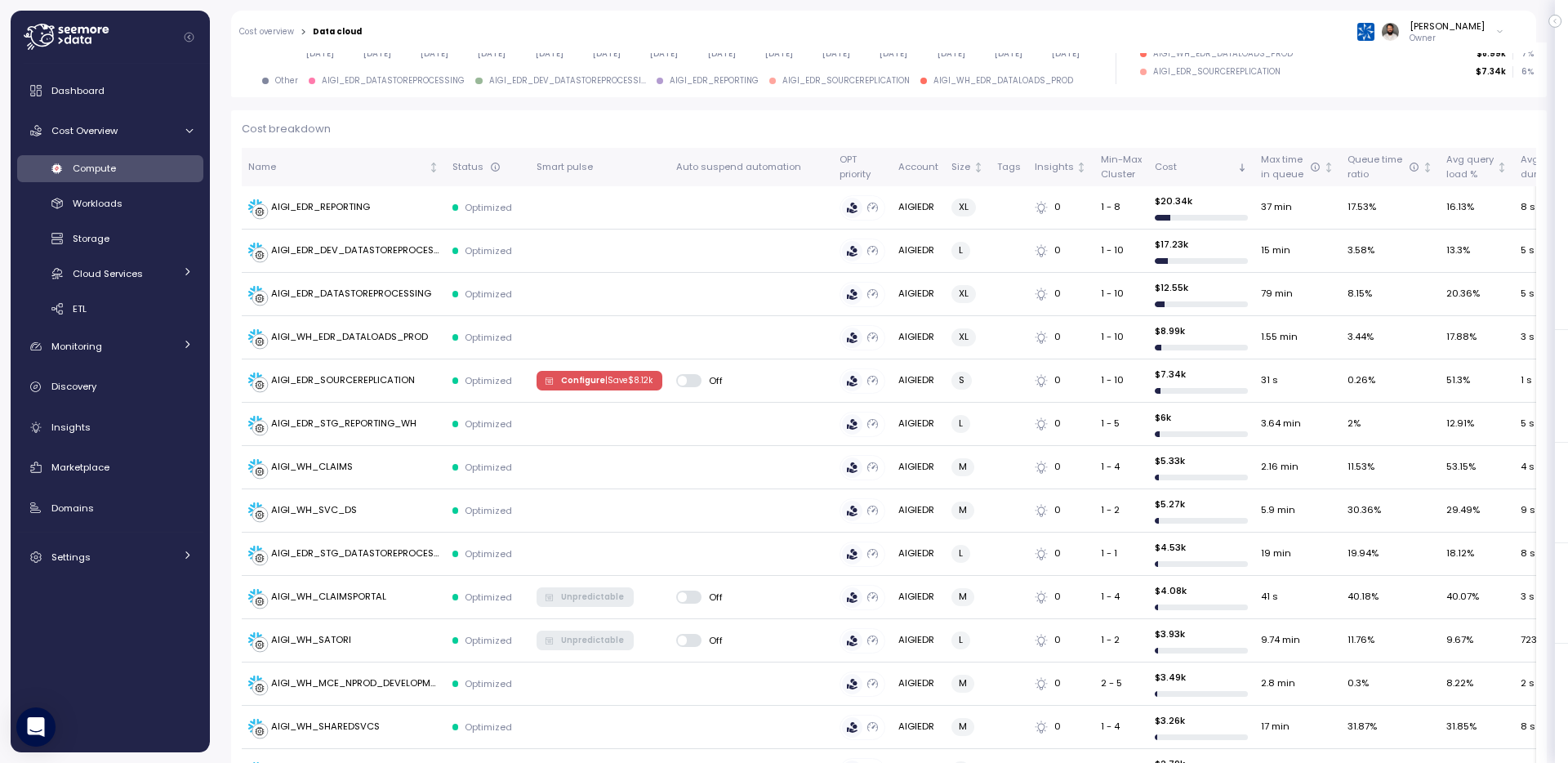
scroll to position [424, 0]
click at [1444, 36] on p "Owner" at bounding box center [1446, 39] width 75 height 12
click at [1324, 28] on div "Guy Biecher Owner" at bounding box center [944, 32] width 1143 height 42
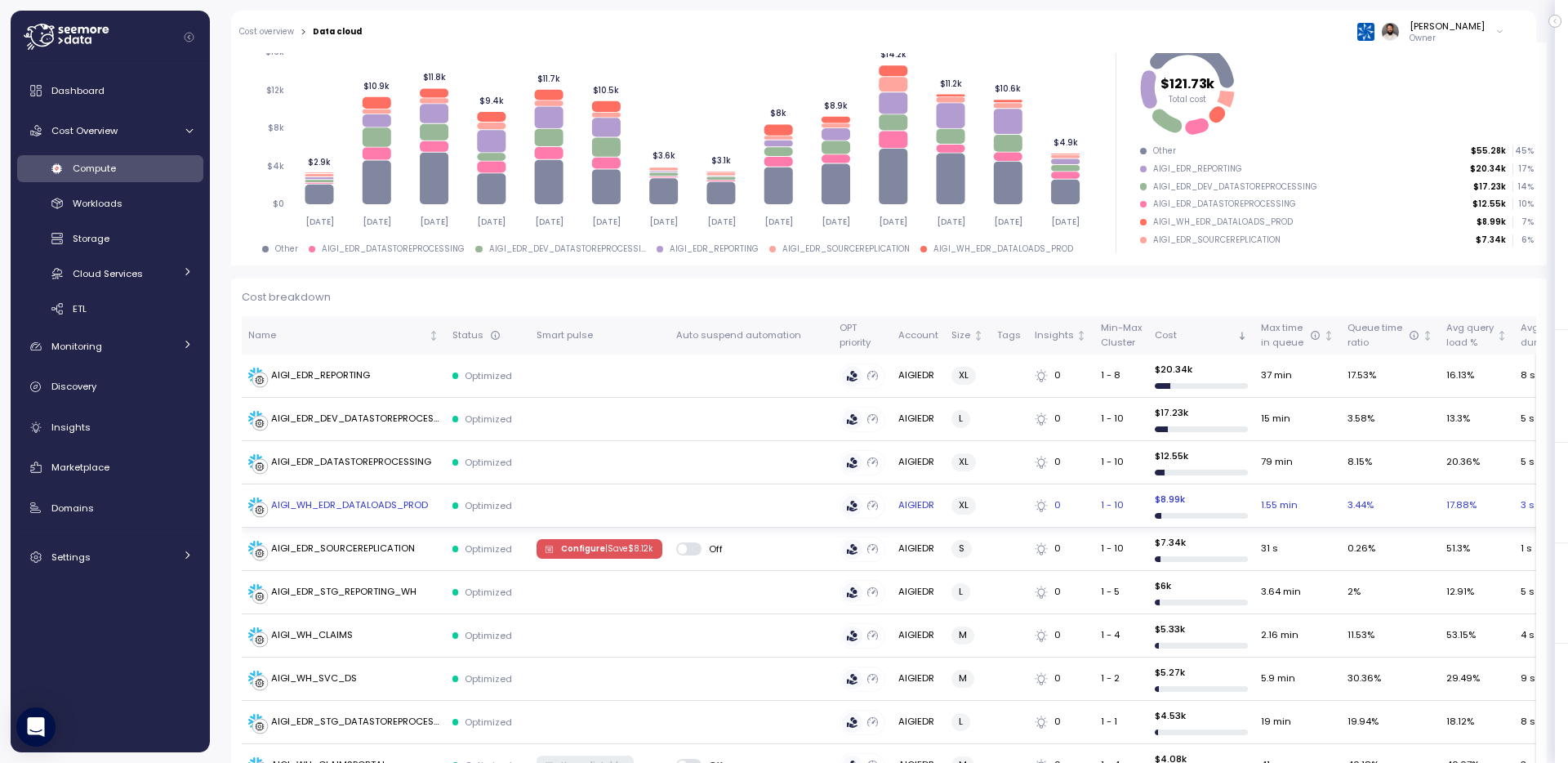
scroll to position [547, 0]
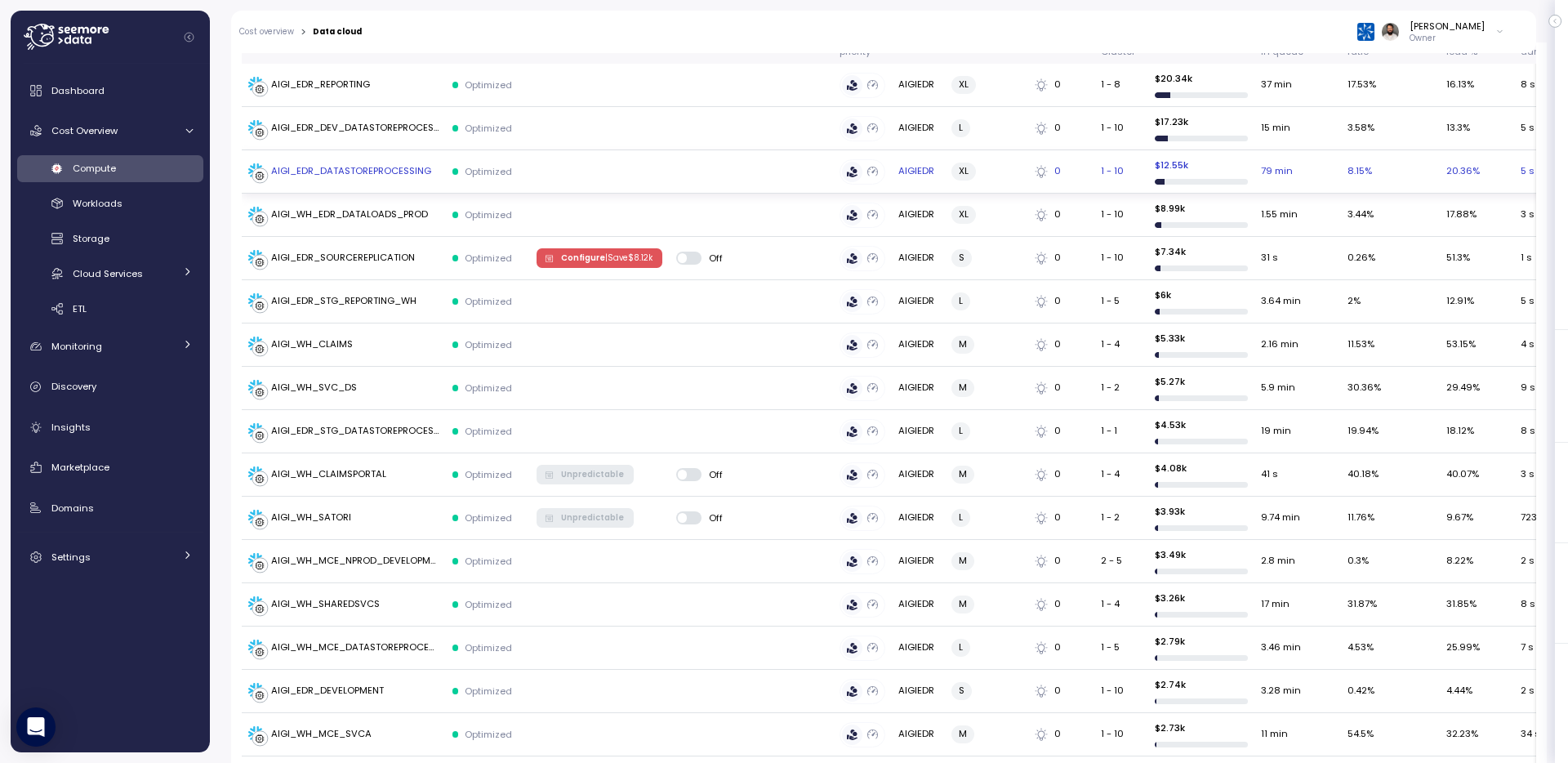
click at [820, 168] on td at bounding box center [751, 171] width 164 height 43
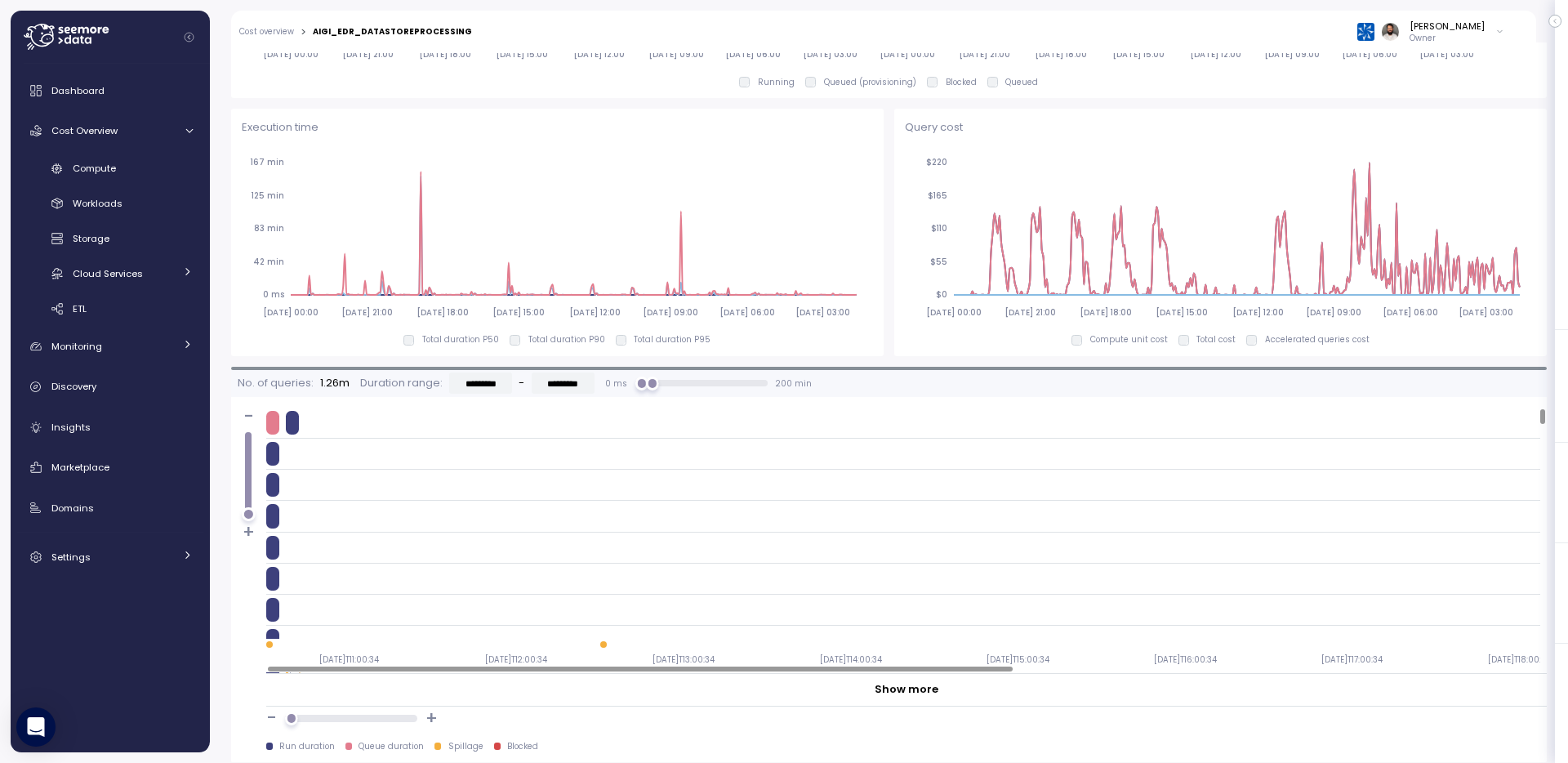
scroll to position [1252, 0]
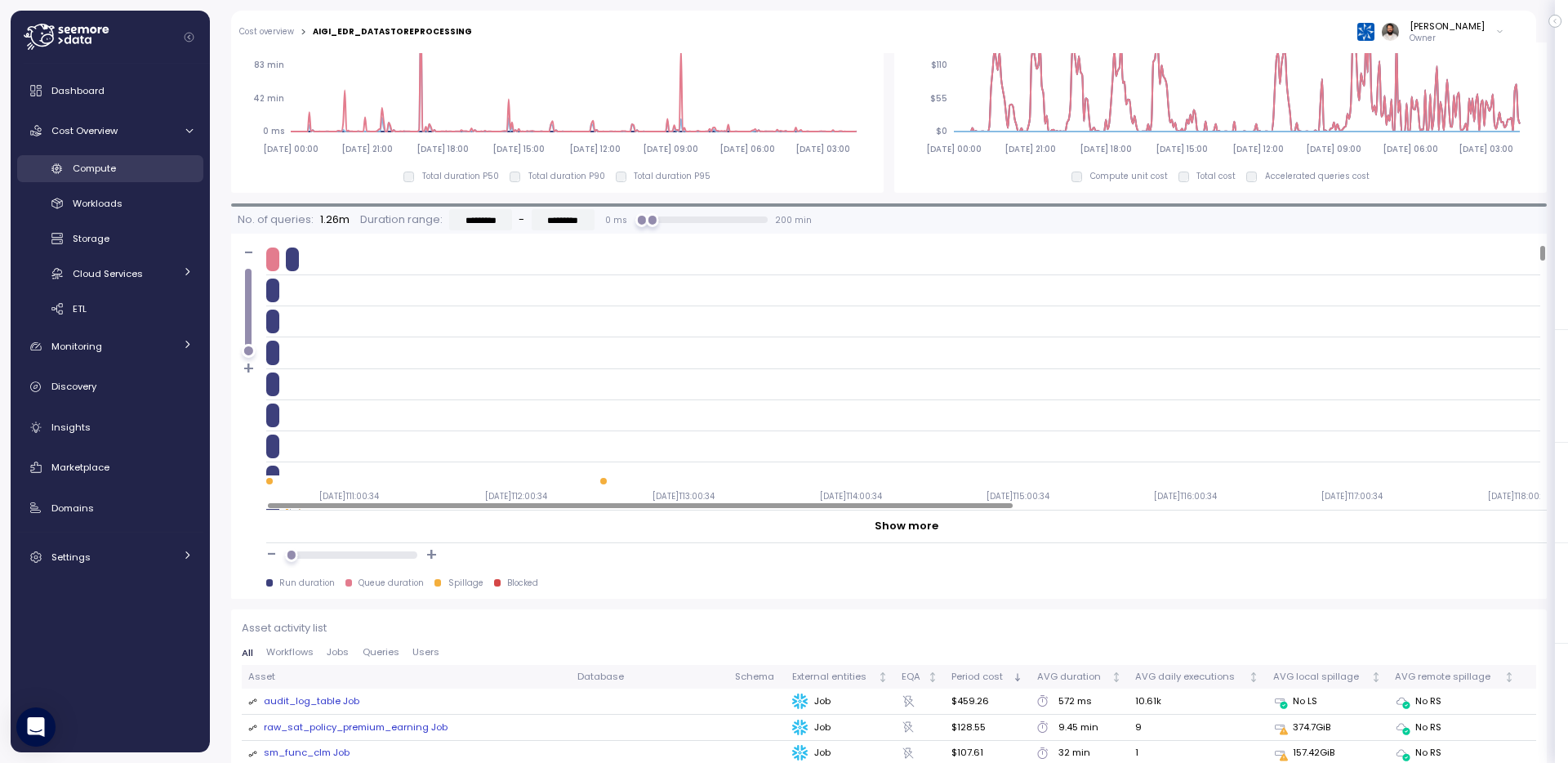
click at [154, 167] on div "Compute" at bounding box center [132, 168] width 120 height 16
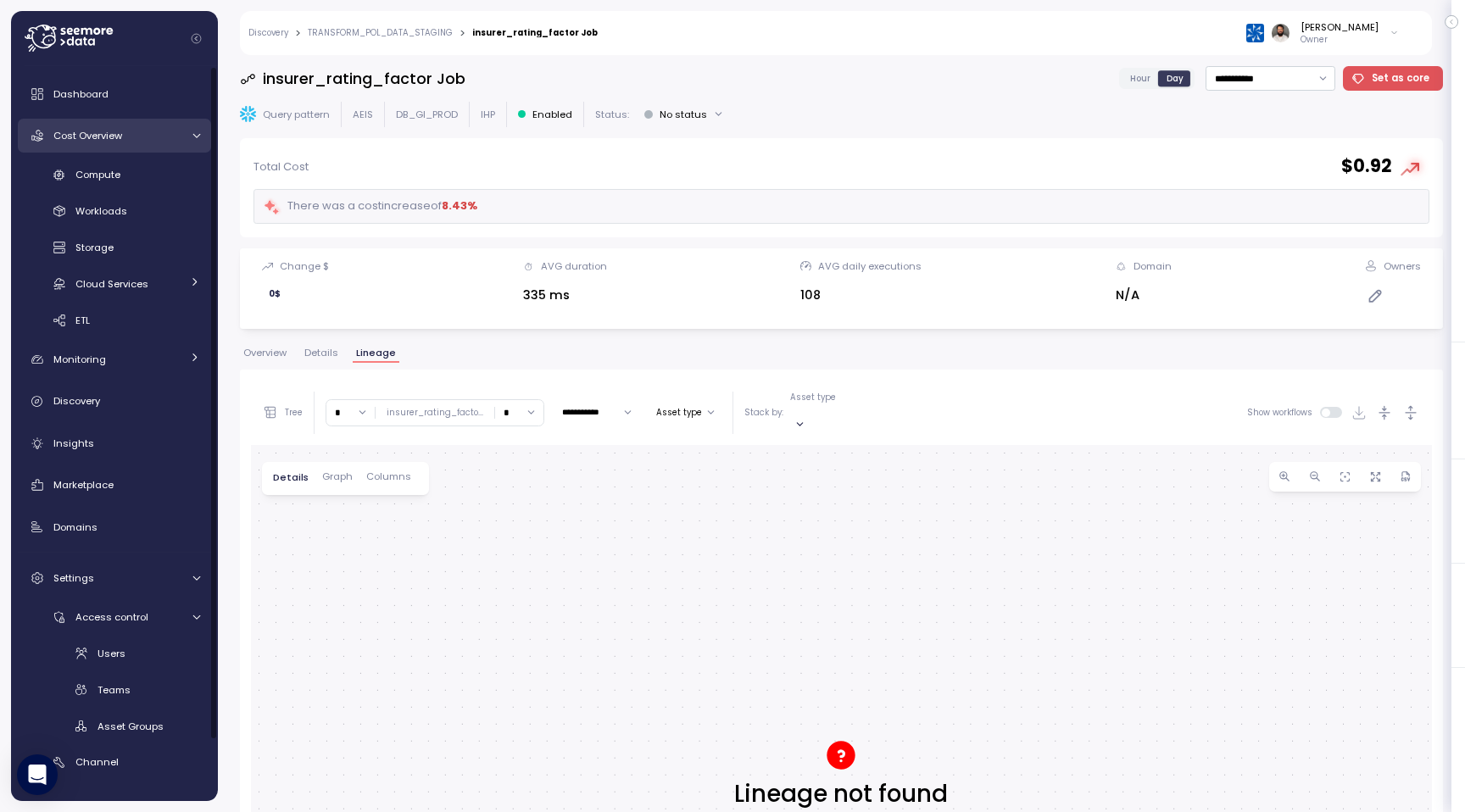
click at [110, 126] on link "Cost Overview" at bounding box center [114, 135] width 194 height 34
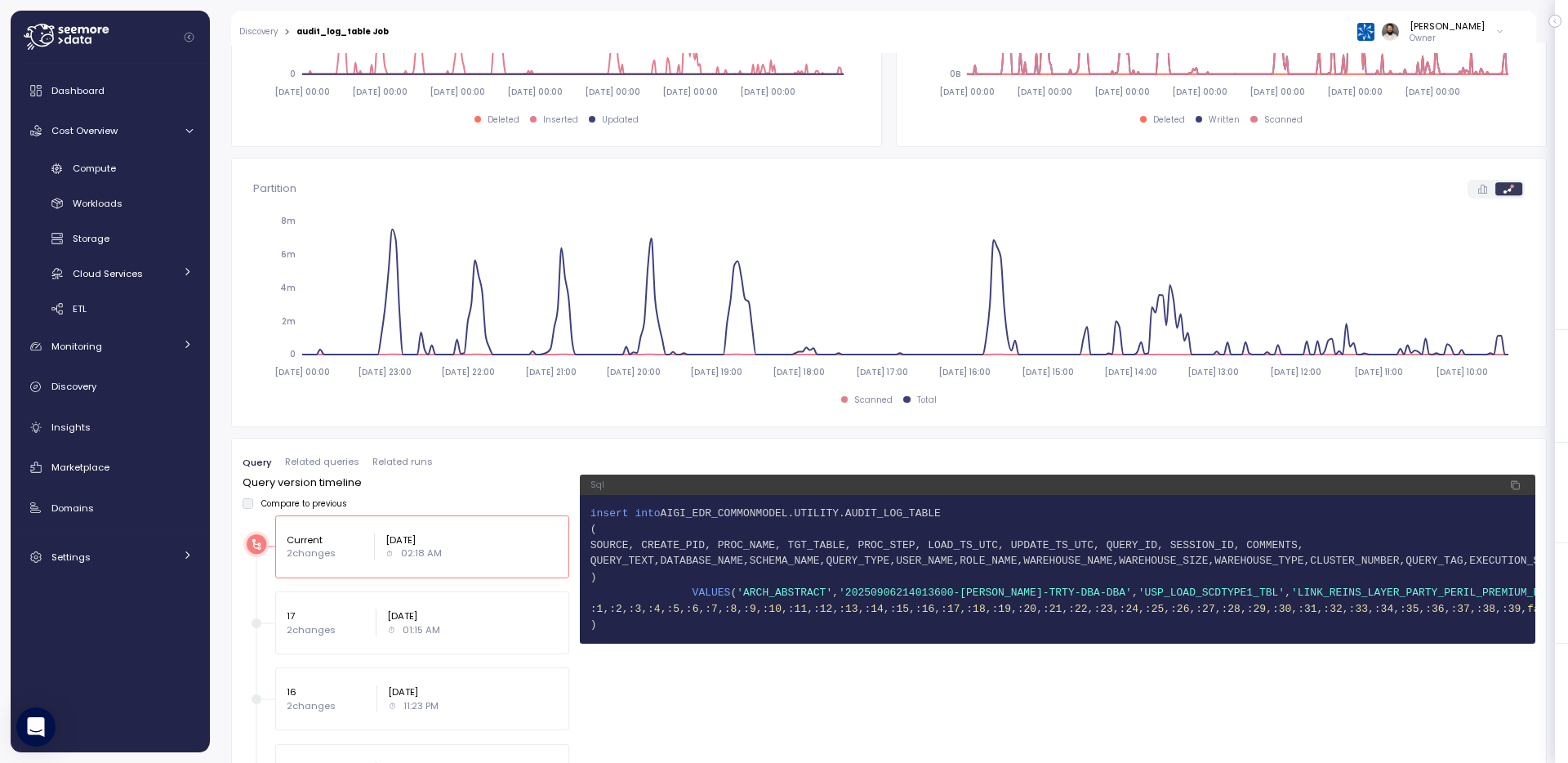
scroll to position [766, 0]
